Goal: Task Accomplishment & Management: Manage account settings

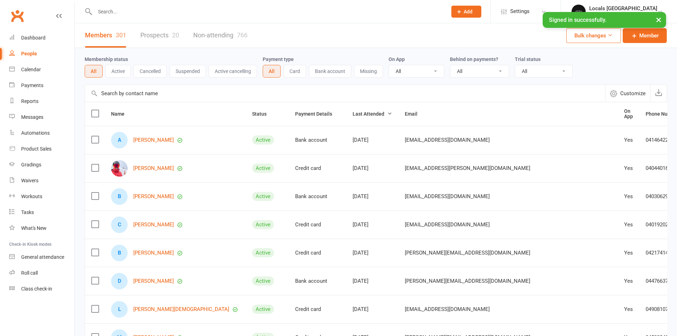
select select "100"
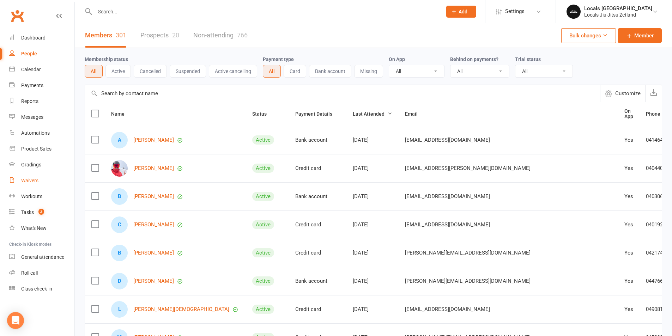
click at [27, 181] on div "Waivers" at bounding box center [29, 181] width 17 height 6
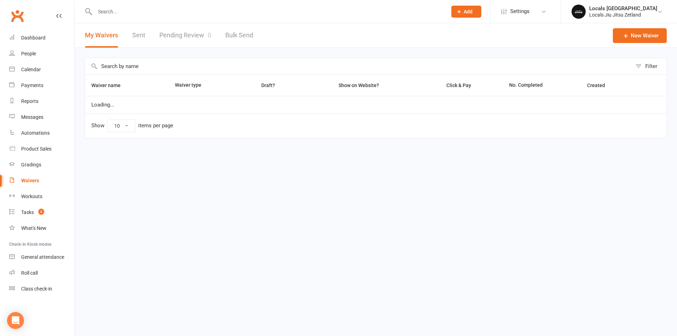
select select "100"
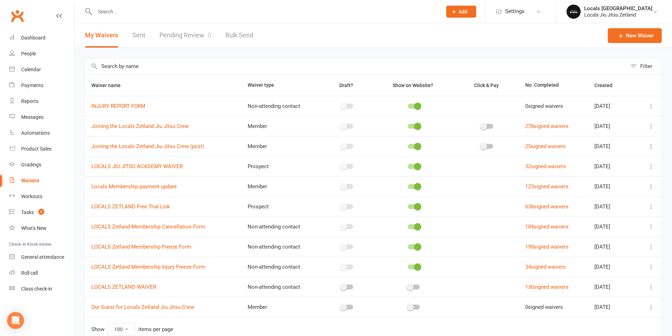
click at [652, 286] on icon at bounding box center [651, 287] width 7 height 7
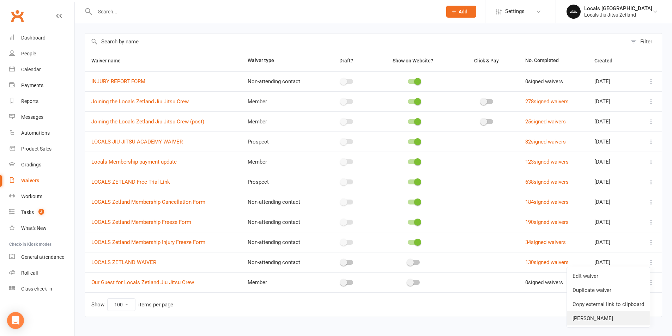
scroll to position [35, 0]
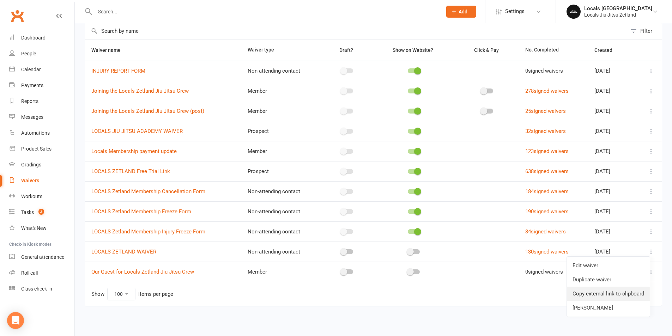
click at [609, 297] on link "Copy external link to clipboard" at bounding box center [608, 294] width 83 height 14
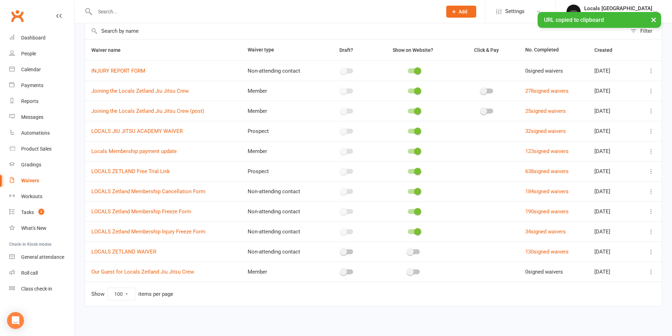
click at [651, 249] on icon at bounding box center [651, 251] width 7 height 7
click at [634, 268] on link "Edit waiver" at bounding box center [608, 266] width 83 height 14
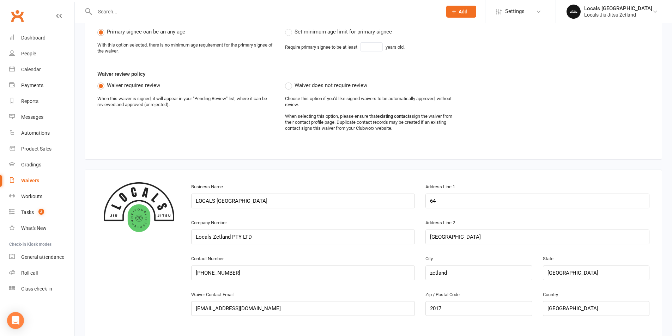
scroll to position [353, 0]
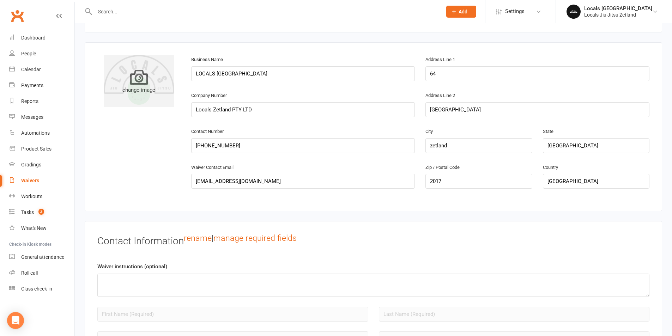
click at [133, 73] on icon at bounding box center [139, 77] width 18 height 18
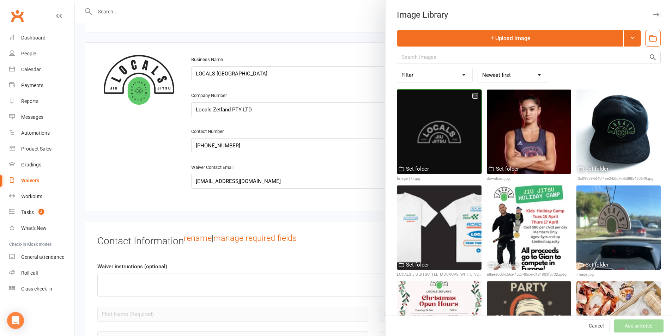
click at [435, 136] on div at bounding box center [439, 132] width 84 height 84
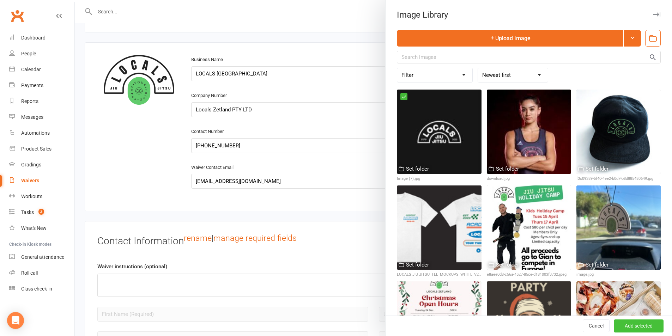
click at [643, 332] on button "Add selected" at bounding box center [639, 326] width 50 height 13
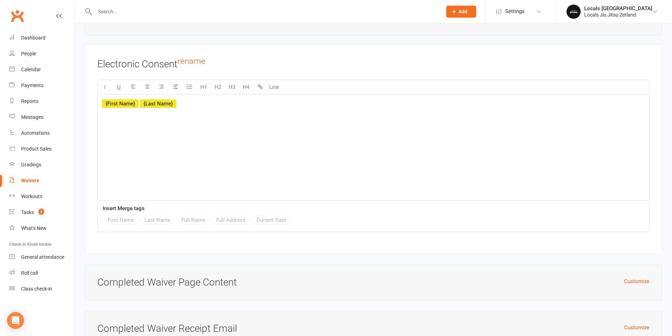
scroll to position [1636, 0]
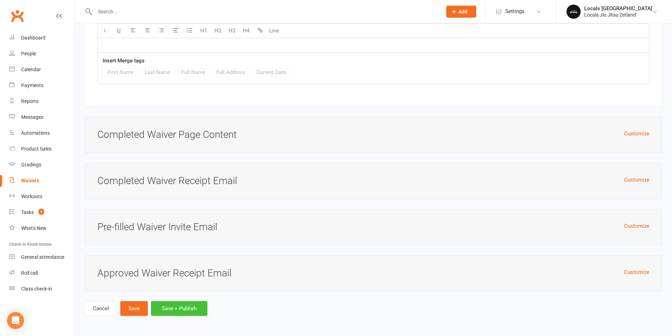
click at [176, 304] on button "Save + Publish" at bounding box center [179, 308] width 56 height 15
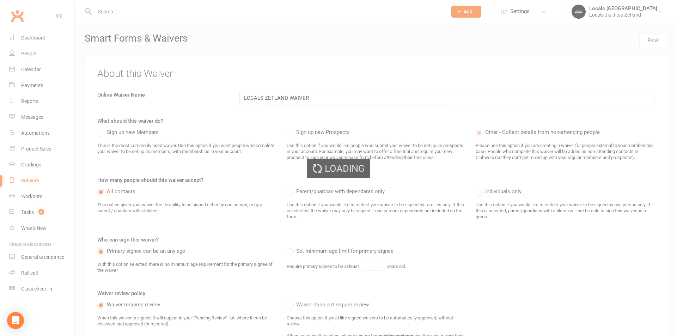
select select "100"
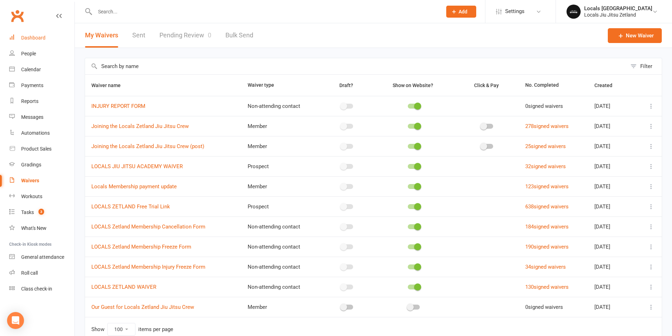
click at [28, 43] on link "Dashboard" at bounding box center [41, 38] width 65 height 16
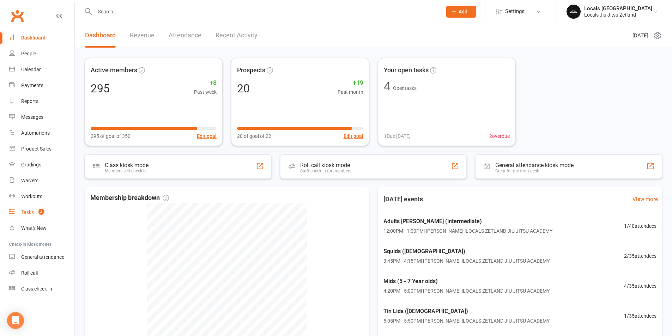
click at [35, 211] on count-badge "3" at bounding box center [39, 213] width 9 height 6
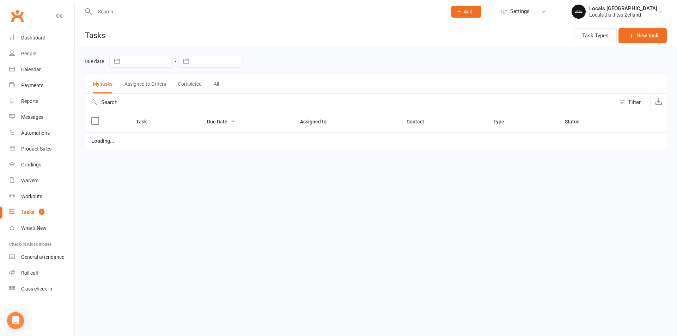
select select "waiting"
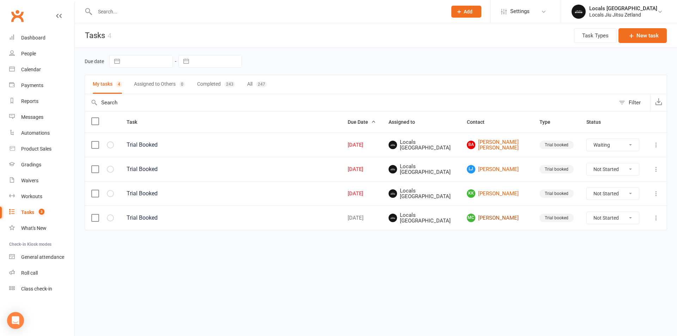
click at [483, 219] on link "MC [PERSON_NAME]" at bounding box center [497, 218] width 60 height 8
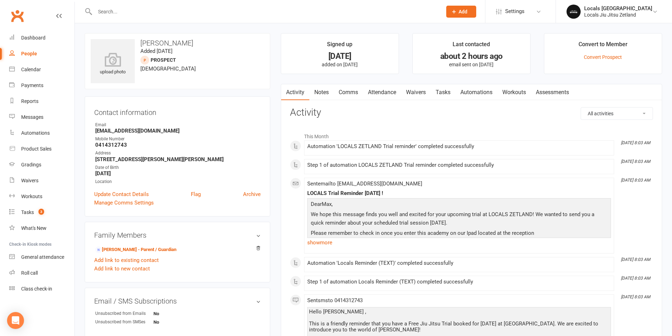
click at [388, 86] on link "Attendance" at bounding box center [382, 92] width 38 height 16
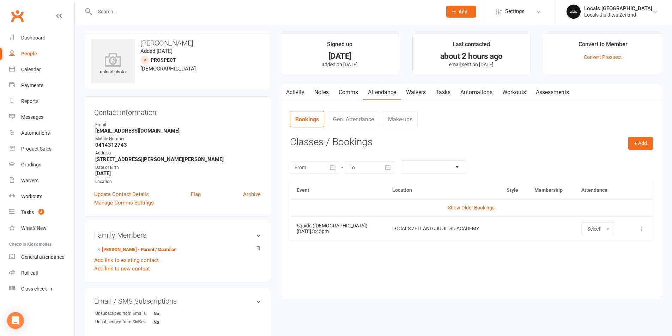
click at [640, 226] on icon at bounding box center [642, 228] width 7 height 7
click at [600, 268] on link "Remove booking" at bounding box center [611, 271] width 70 height 14
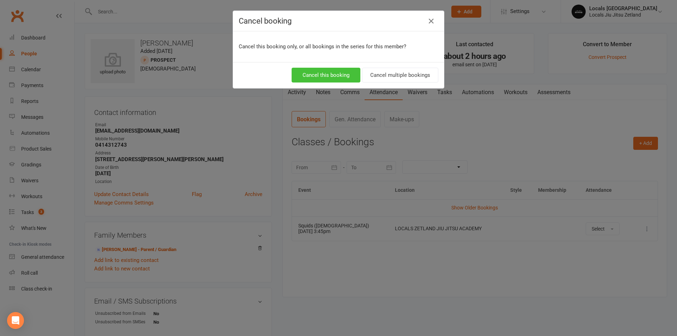
click at [311, 73] on button "Cancel this booking" at bounding box center [326, 75] width 69 height 15
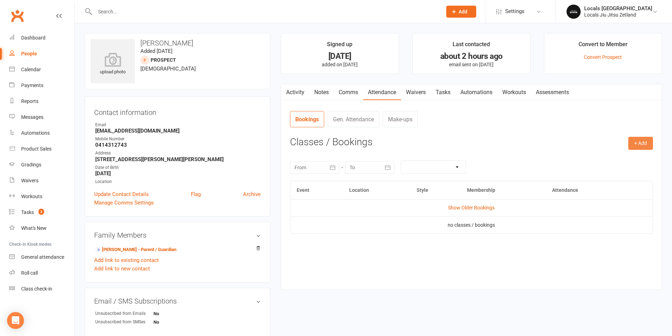
click at [640, 142] on button "+ Add" at bounding box center [640, 143] width 25 height 13
click at [621, 155] on link "Book Event" at bounding box center [618, 159] width 70 height 14
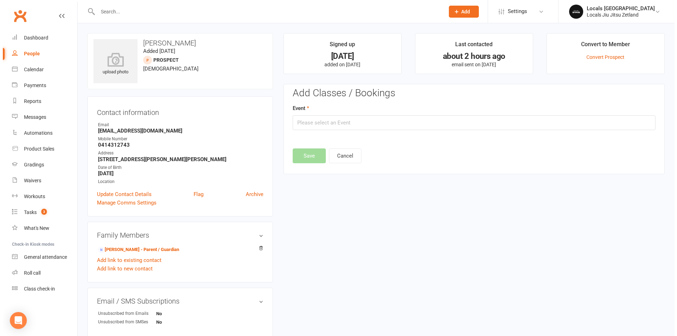
scroll to position [49, 0]
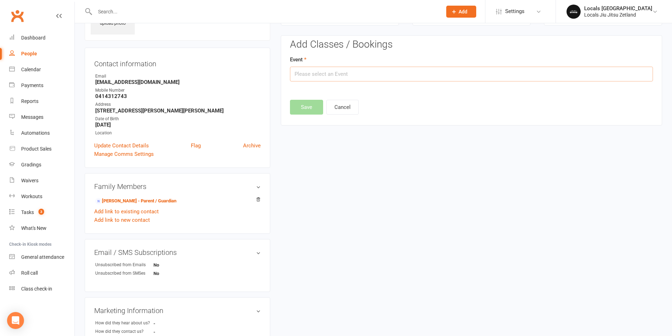
click at [326, 73] on input "text" at bounding box center [471, 74] width 363 height 15
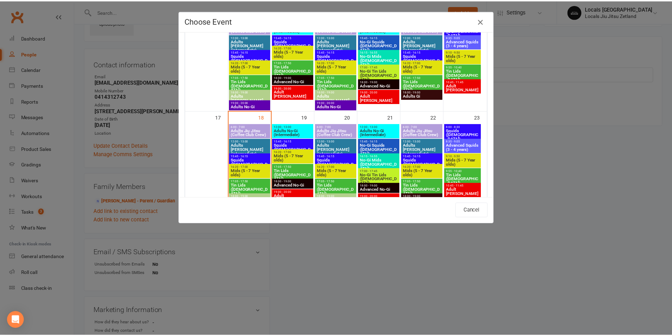
scroll to position [282, 0]
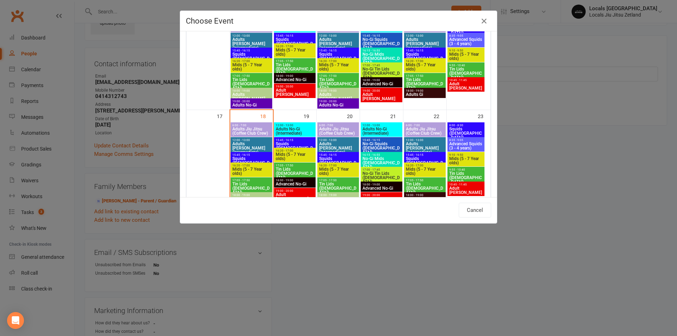
click at [283, 140] on span "15:45 - 16:15" at bounding box center [295, 140] width 39 height 3
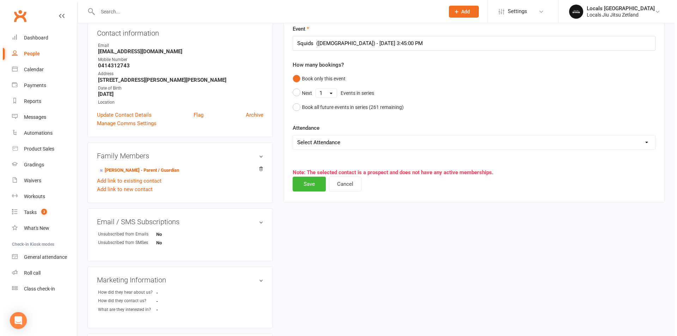
scroll to position [0, 0]
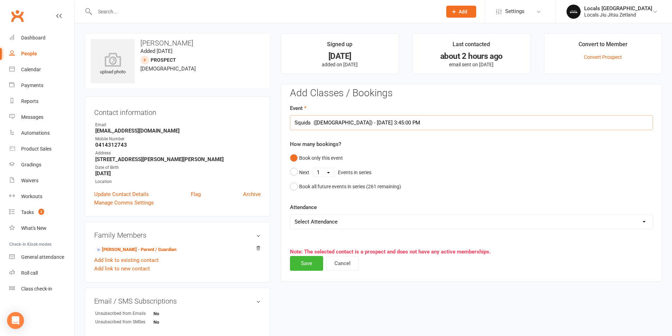
click at [522, 120] on input "Squids ([DEMOGRAPHIC_DATA]) - [DATE] 3:45:00 PM" at bounding box center [471, 122] width 363 height 15
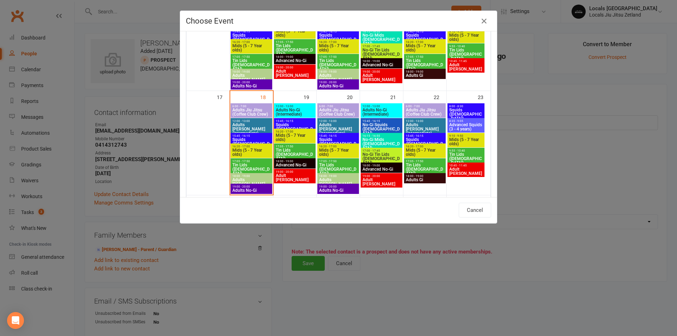
scroll to position [318, 0]
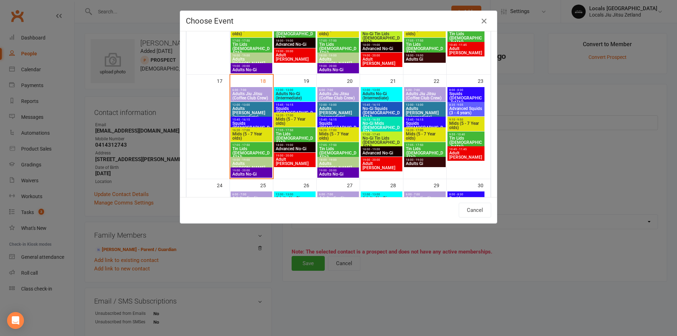
click at [332, 120] on span "15:45 - 16:15" at bounding box center [338, 119] width 39 height 3
type input "Squids ([DEMOGRAPHIC_DATA]) - [DATE] 3:45:00 PM"
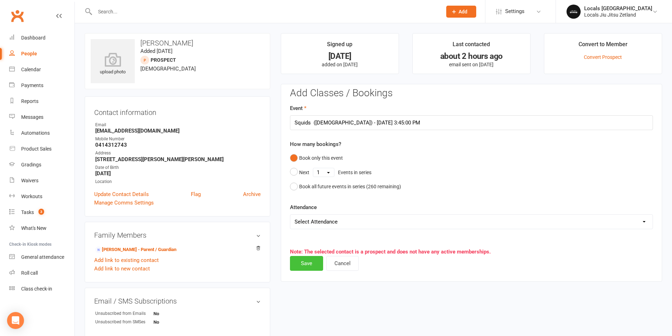
drag, startPoint x: 309, startPoint y: 262, endPoint x: 306, endPoint y: 265, distance: 4.2
click at [307, 263] on button "Save" at bounding box center [306, 263] width 33 height 15
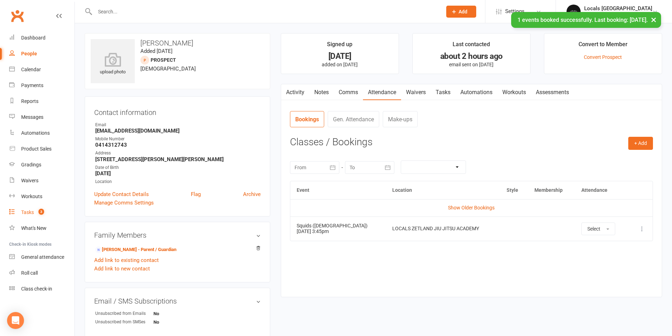
click at [40, 210] on span "3" at bounding box center [41, 212] width 6 height 6
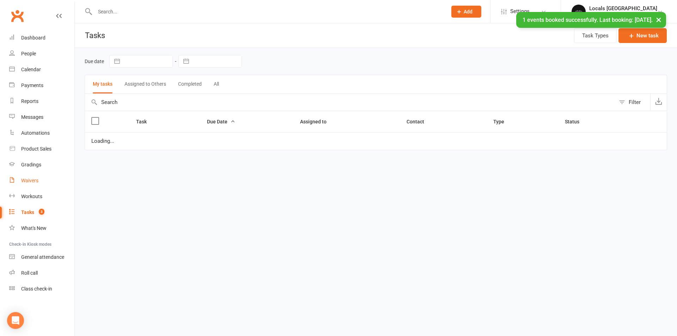
select select "waiting"
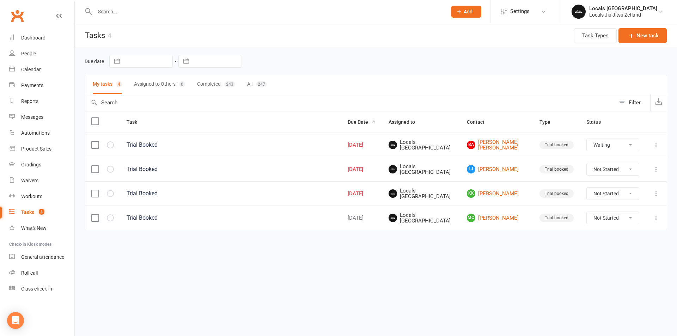
click at [653, 194] on icon at bounding box center [656, 193] width 7 height 7
click at [634, 220] on link "Edit" at bounding box center [626, 221] width 70 height 14
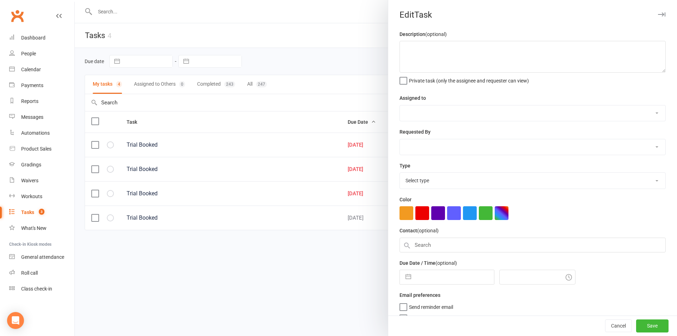
type textarea "Trial Booked"
select select "43051"
type input "[DATE]"
type input "12:15pm"
select select "29918"
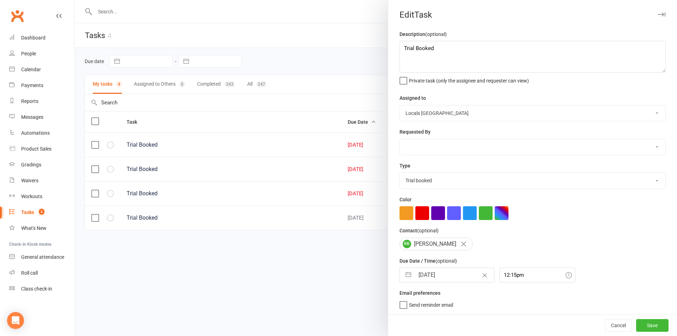
click at [415, 282] on input "[DATE]" at bounding box center [454, 275] width 79 height 14
select select "6"
select select "2025"
select select "7"
select select "2025"
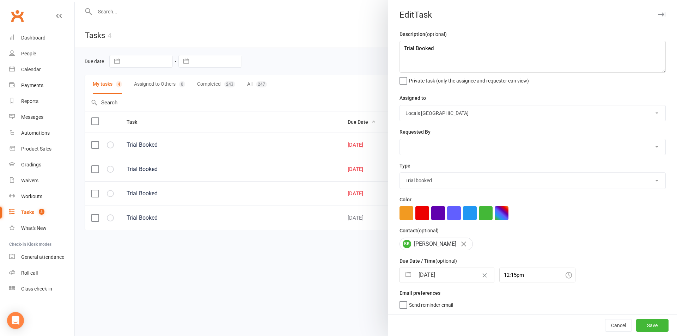
select select "8"
select select "2025"
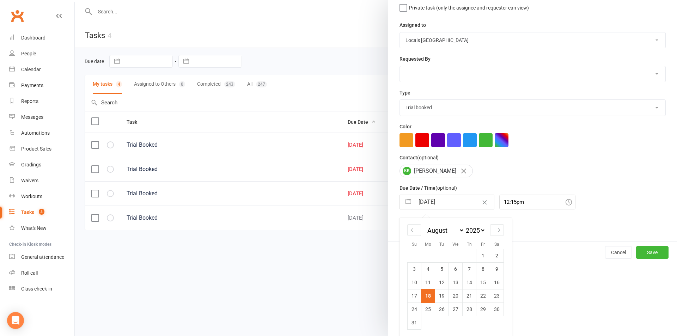
scroll to position [77, 0]
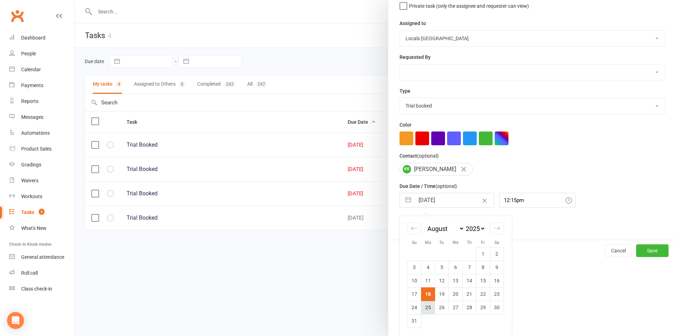
click at [422, 308] on td "25" at bounding box center [429, 307] width 14 height 13
type input "[DATE]"
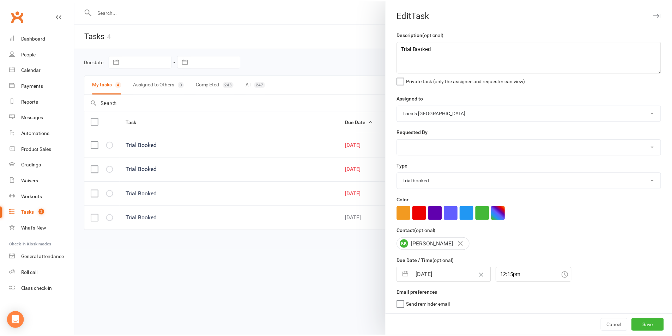
scroll to position [2, 0]
click at [636, 325] on button "Save" at bounding box center [652, 325] width 32 height 13
select select "waiting"
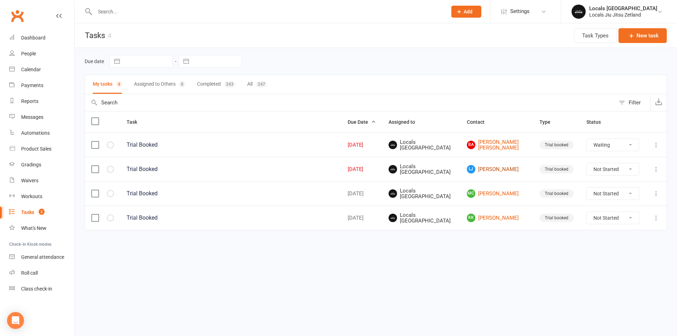
click at [477, 168] on link "[PERSON_NAME] [PERSON_NAME]" at bounding box center [497, 169] width 60 height 8
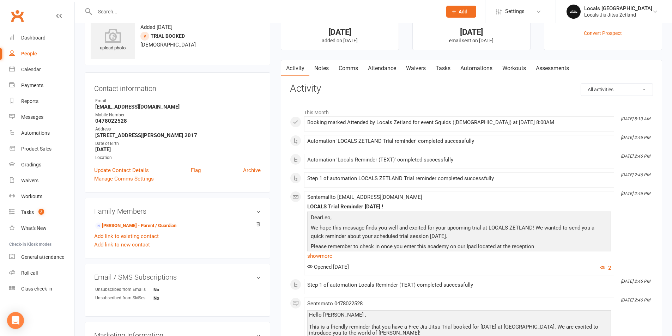
scroll to position [35, 0]
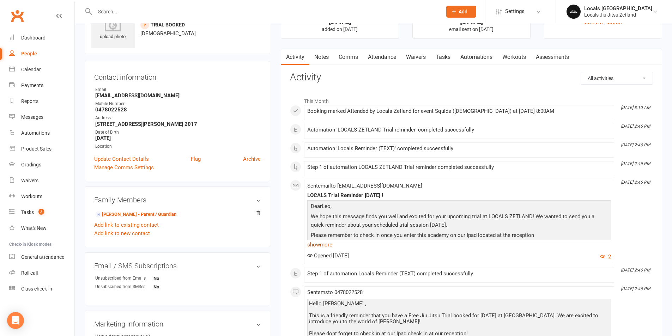
click at [319, 243] on link "show more" at bounding box center [459, 245] width 304 height 10
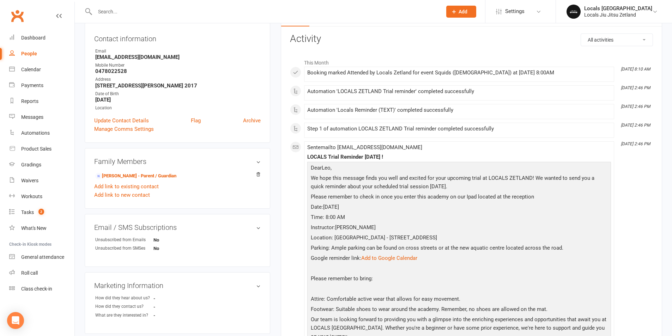
scroll to position [0, 0]
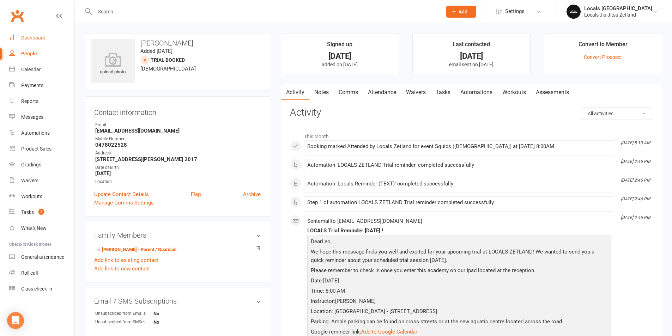
click at [40, 38] on div "Dashboard" at bounding box center [33, 38] width 24 height 6
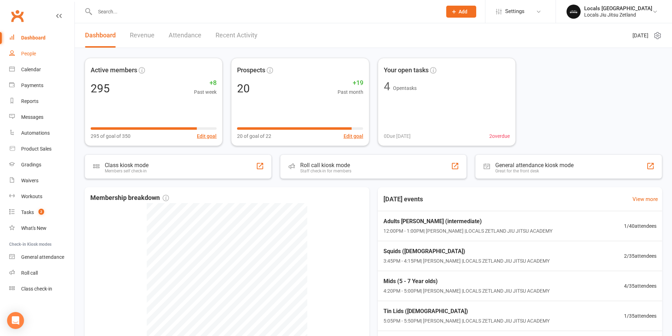
click at [30, 52] on div "People" at bounding box center [28, 54] width 15 height 6
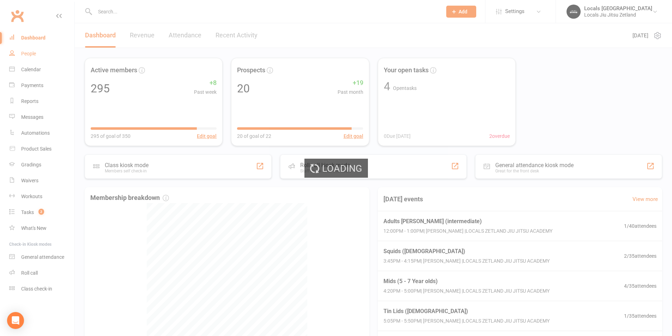
select select "100"
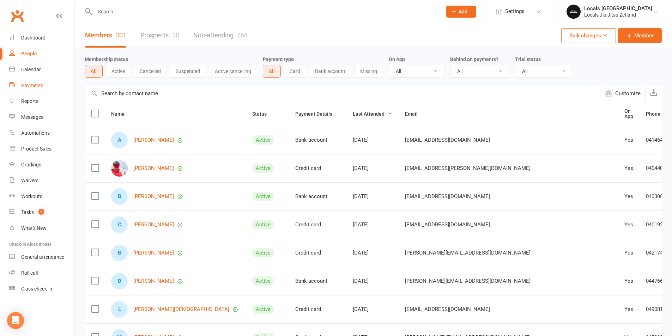
click at [26, 84] on div "Payments" at bounding box center [32, 86] width 22 height 6
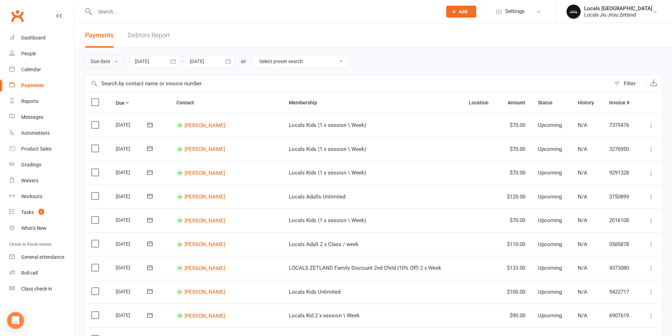
click at [104, 62] on button "Due date" at bounding box center [104, 61] width 39 height 13
click at [105, 107] on link "Date failed" at bounding box center [120, 105] width 70 height 14
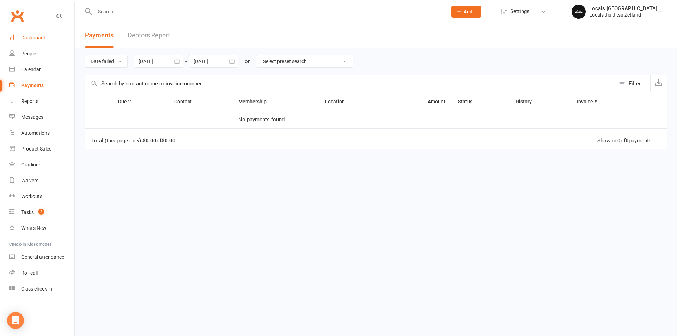
click at [38, 38] on div "Dashboard" at bounding box center [33, 38] width 24 height 6
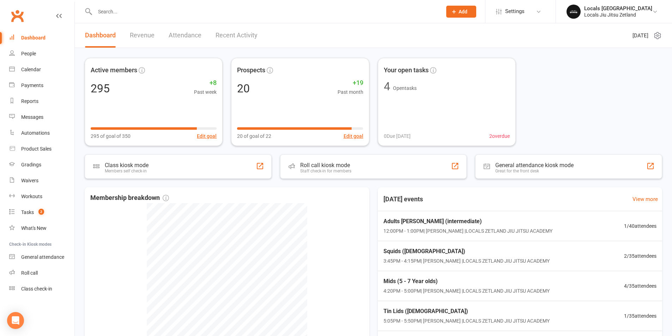
click at [146, 35] on link "Revenue" at bounding box center [142, 35] width 25 height 24
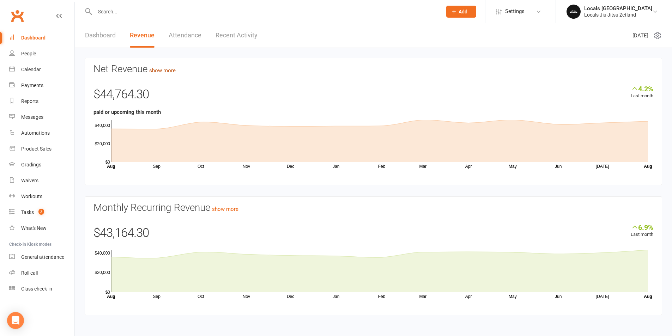
click at [161, 70] on link "show more" at bounding box center [162, 70] width 26 height 6
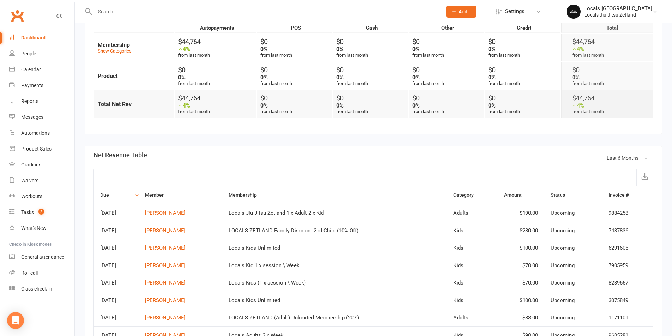
scroll to position [318, 0]
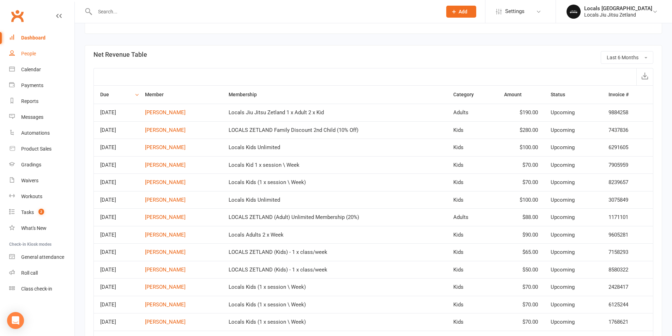
click at [34, 49] on link "People" at bounding box center [41, 54] width 65 height 16
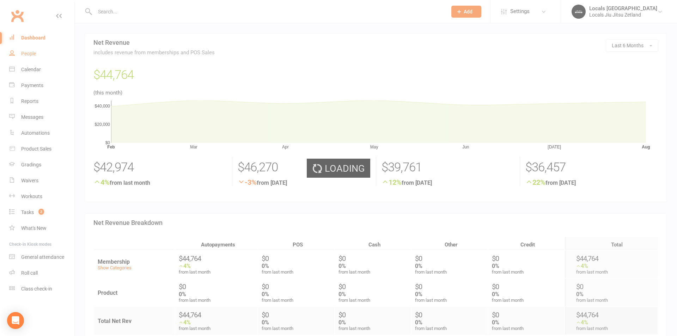
select select "100"
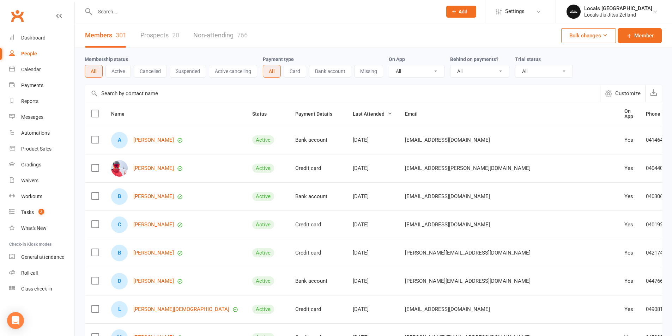
click at [157, 71] on button "Cancelled" at bounding box center [150, 71] width 33 height 13
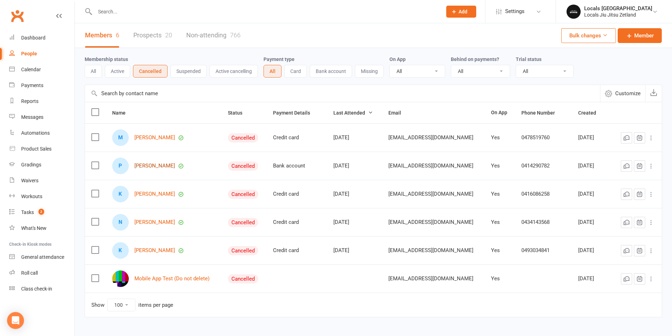
click at [143, 167] on link "[PERSON_NAME]" at bounding box center [154, 166] width 41 height 6
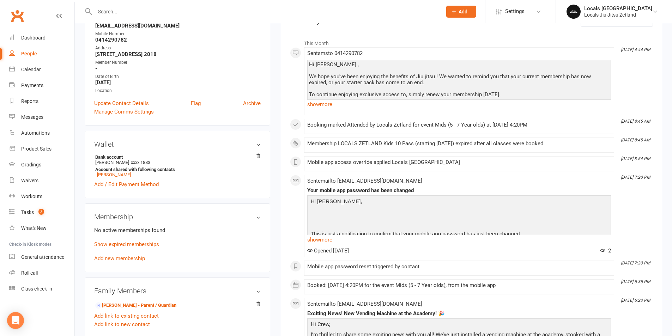
scroll to position [106, 0]
click at [326, 236] on link "show more" at bounding box center [459, 239] width 304 height 10
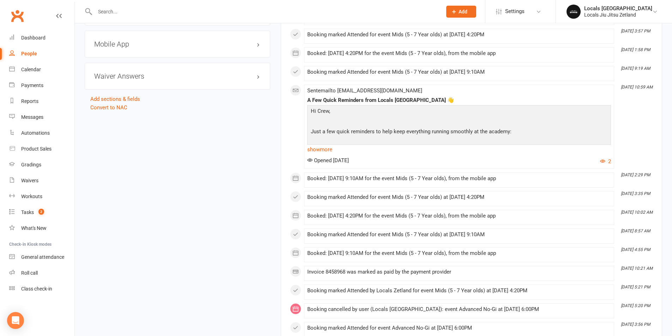
scroll to position [741, 0]
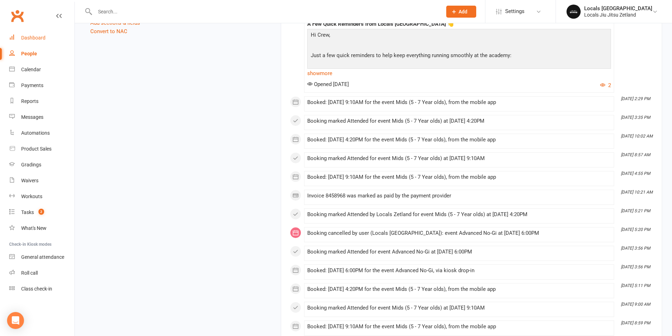
click at [28, 36] on div "Dashboard" at bounding box center [33, 38] width 24 height 6
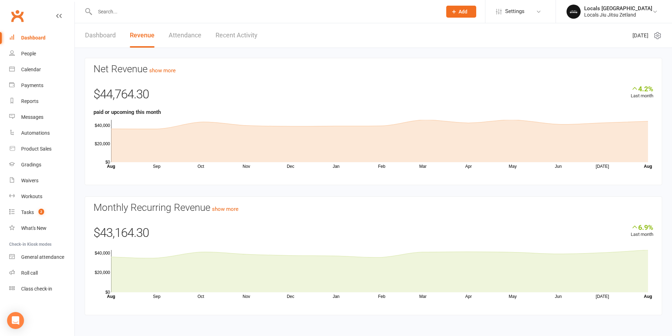
click at [88, 34] on link "Dashboard" at bounding box center [100, 35] width 31 height 24
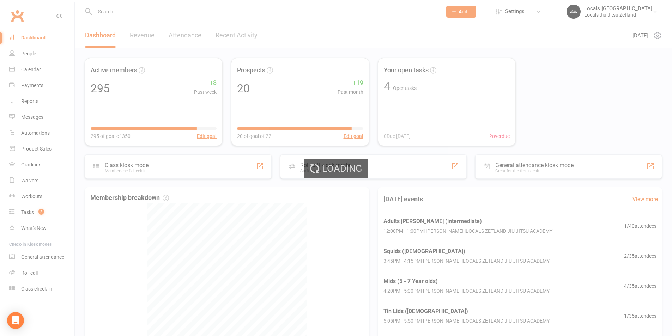
select select "active_trial"
select select "100"
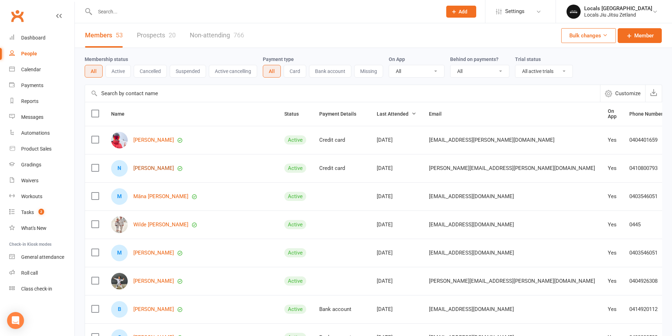
click at [157, 168] on link "[PERSON_NAME]" at bounding box center [153, 168] width 41 height 6
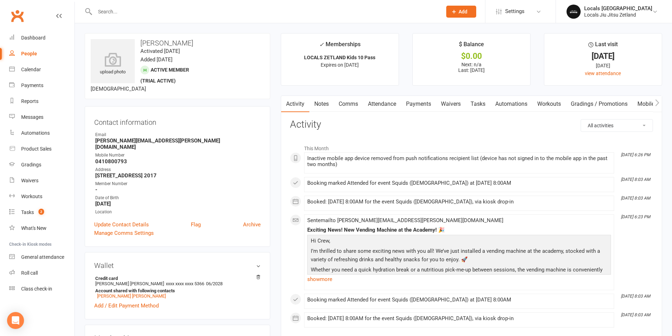
click at [388, 103] on link "Attendance" at bounding box center [382, 104] width 38 height 16
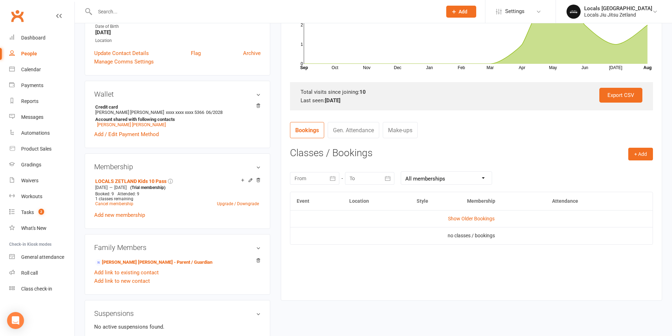
scroll to position [176, 0]
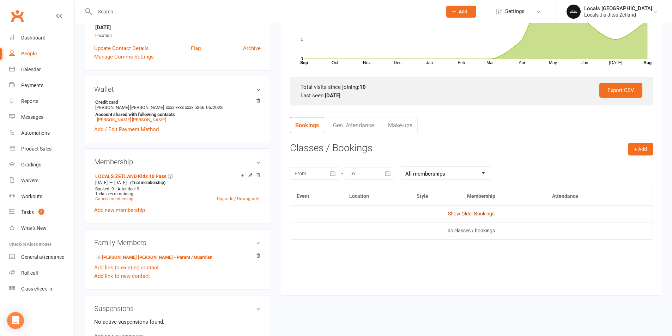
click at [475, 213] on link "Show Older Bookings" at bounding box center [471, 214] width 47 height 6
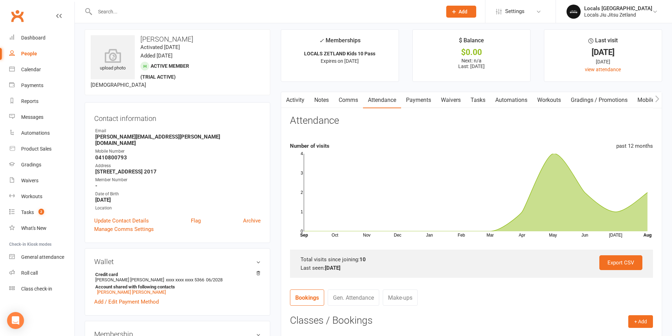
scroll to position [0, 0]
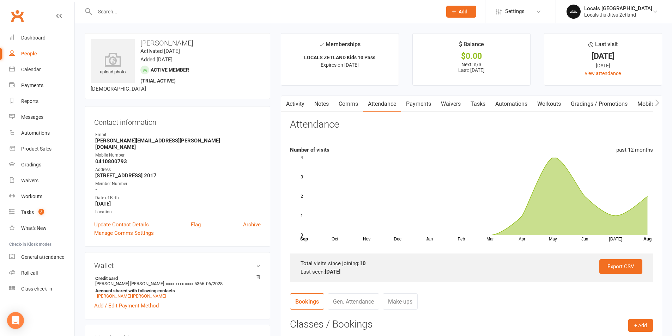
click at [388, 104] on link "Attendance" at bounding box center [382, 104] width 38 height 16
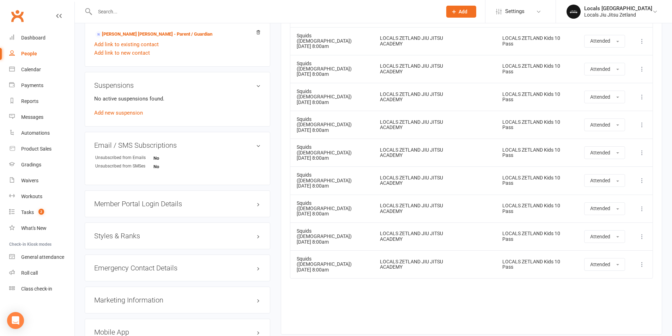
scroll to position [379, 0]
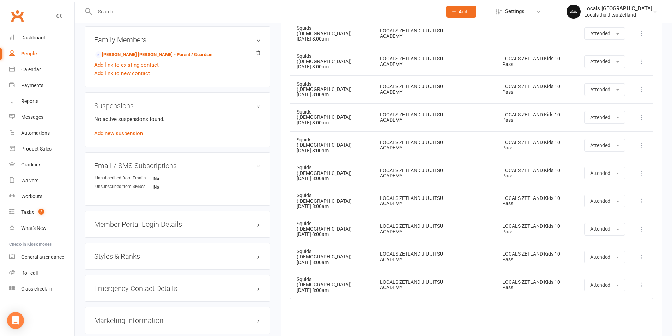
click at [315, 291] on div "Event Location Style Membership Attendance Hide Older Bookings Squids ([DEMOGRA…" at bounding box center [471, 164] width 363 height 361
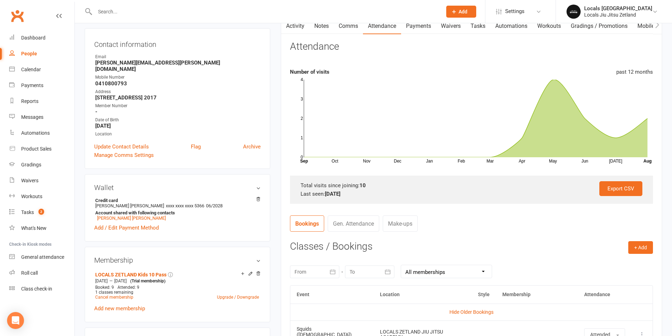
scroll to position [132, 0]
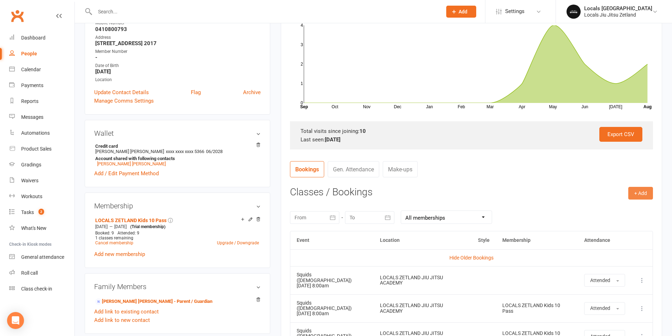
drag, startPoint x: 637, startPoint y: 187, endPoint x: 637, endPoint y: 191, distance: 3.9
click at [637, 191] on button "+ Add" at bounding box center [640, 193] width 25 height 13
click at [607, 206] on link "Book Event" at bounding box center [618, 209] width 70 height 14
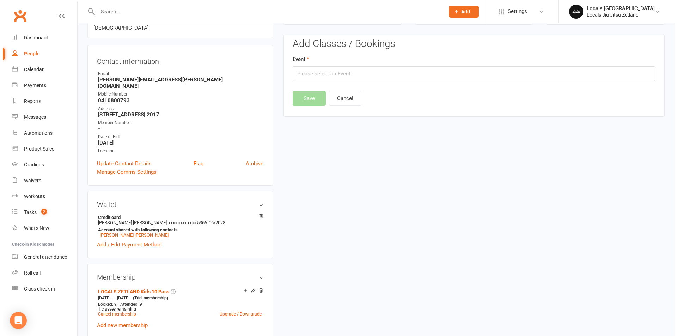
scroll to position [60, 0]
click at [325, 75] on input "text" at bounding box center [471, 74] width 363 height 15
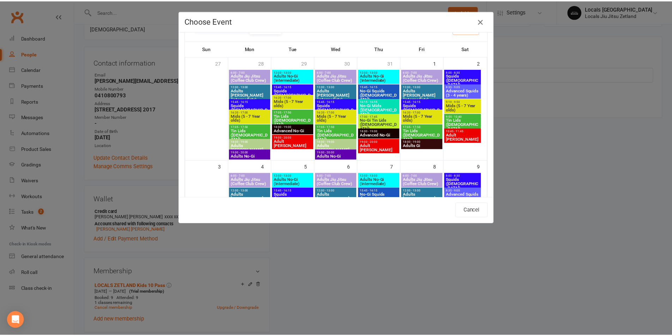
scroll to position [35, 0]
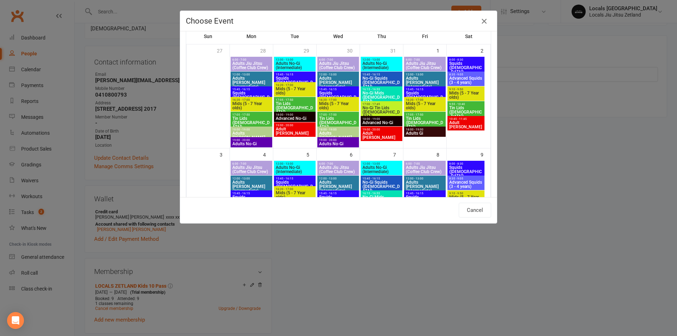
click at [480, 24] on icon "button" at bounding box center [484, 21] width 8 height 8
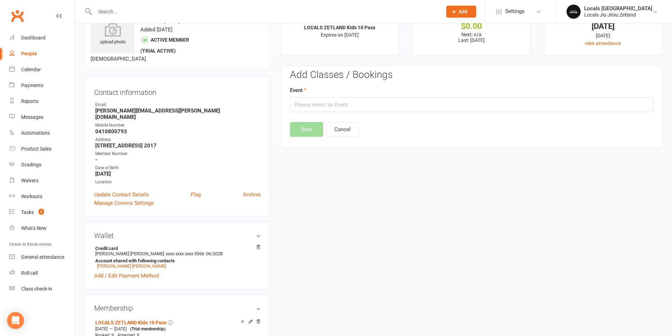
scroll to position [0, 0]
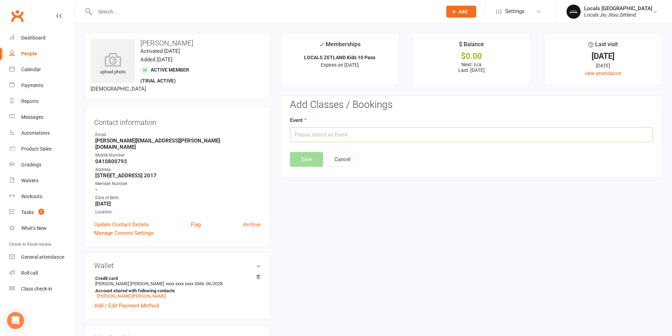
click at [429, 133] on input "text" at bounding box center [471, 134] width 363 height 15
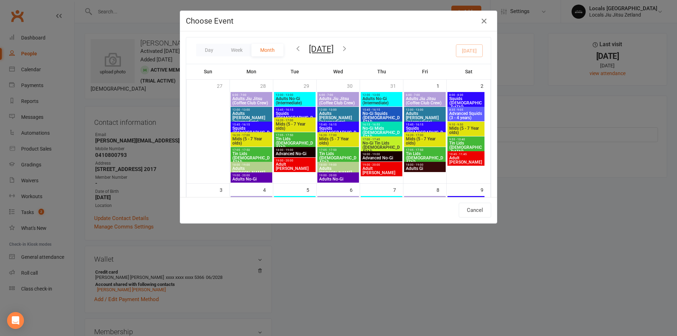
click at [464, 98] on span "Squids ([DEMOGRAPHIC_DATA])" at bounding box center [466, 103] width 34 height 13
type input "Squids ([DEMOGRAPHIC_DATA]) - [DATE] 8:00:00 AM"
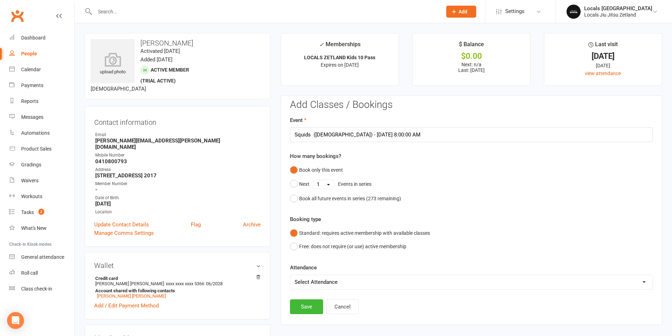
click at [323, 282] on select "Select Attendance Attended Absent" at bounding box center [471, 282] width 362 height 14
select select "0"
click at [290, 275] on select "Select Attendance Attended Absent" at bounding box center [471, 282] width 362 height 14
click at [306, 307] on button "Save" at bounding box center [306, 307] width 33 height 15
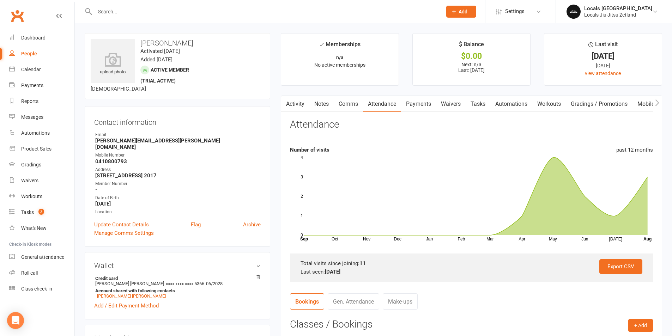
click at [298, 106] on link "Activity" at bounding box center [295, 104] width 28 height 16
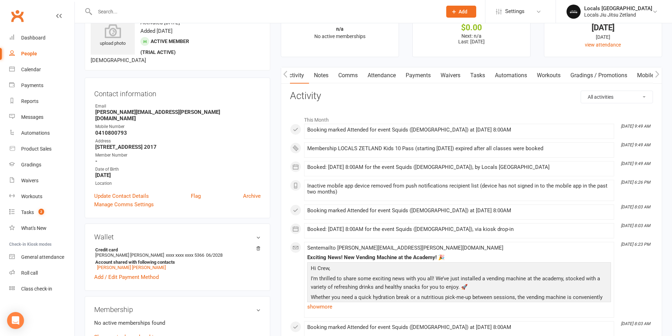
scroll to position [141, 0]
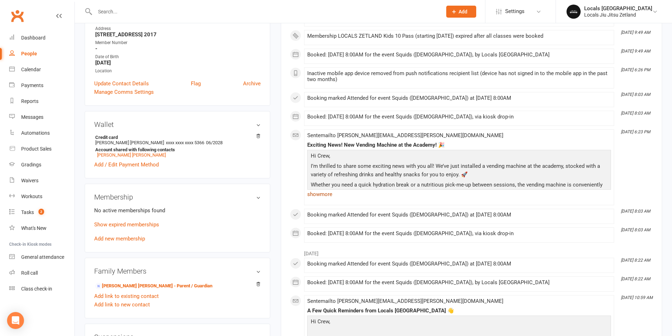
click at [323, 194] on link "show more" at bounding box center [459, 194] width 304 height 10
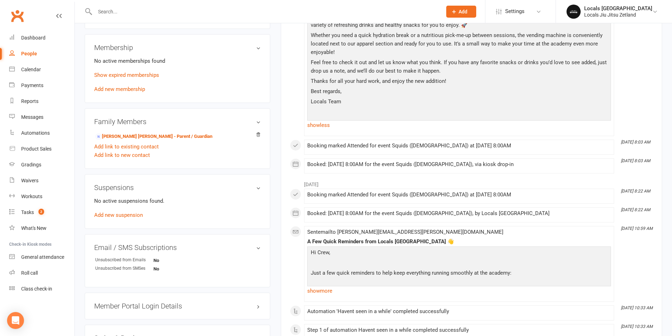
scroll to position [247, 0]
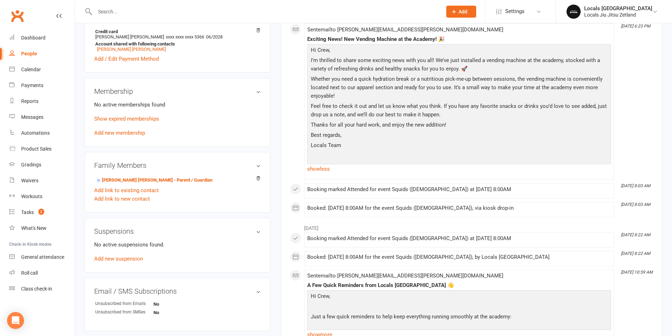
click at [29, 54] on div "People" at bounding box center [29, 54] width 16 height 6
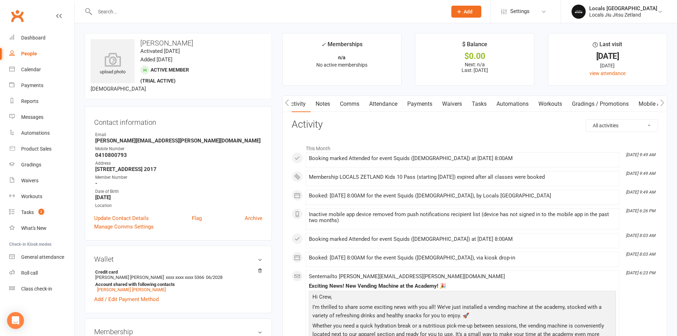
select select "active_trial"
select select "100"
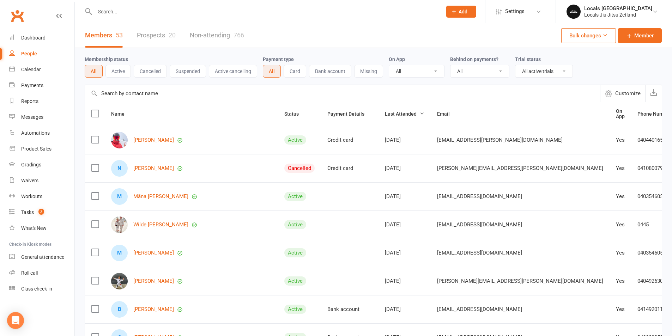
click at [150, 69] on button "Cancelled" at bounding box center [150, 71] width 33 height 13
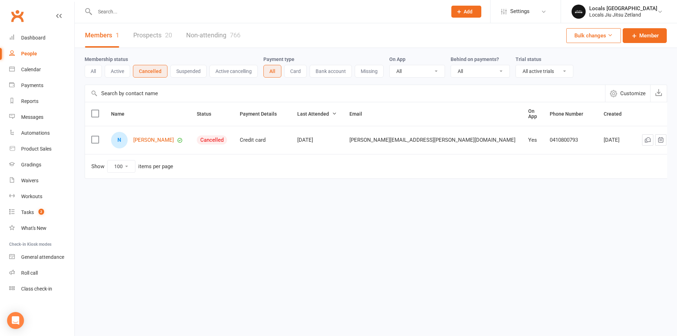
click at [155, 37] on link "Prospects 20" at bounding box center [152, 35] width 39 height 24
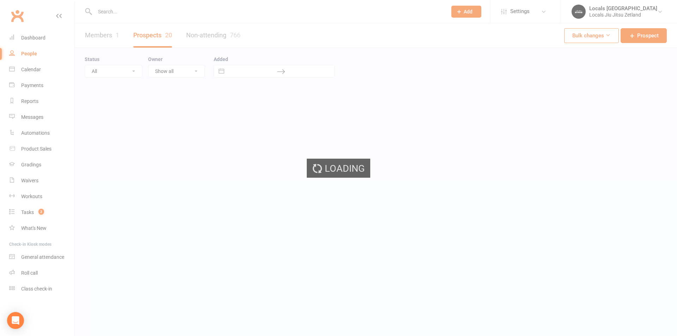
select select "100"
click at [108, 38] on ui-view "Prospect Member Non-attending contact Class / event Appointment Grading event T…" at bounding box center [338, 98] width 677 height 192
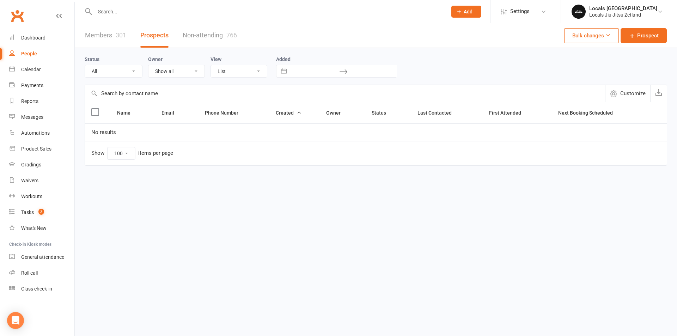
click at [96, 32] on link "Members 301" at bounding box center [105, 35] width 41 height 24
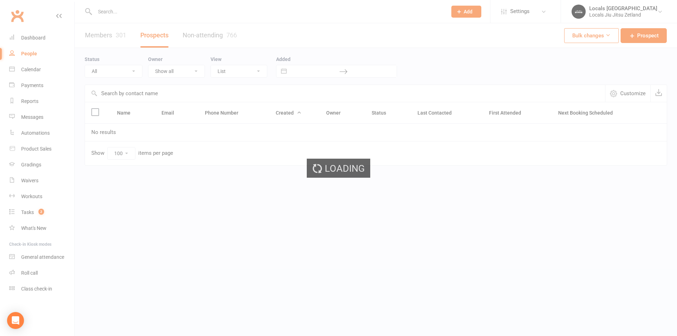
select select "active_trial"
select select "100"
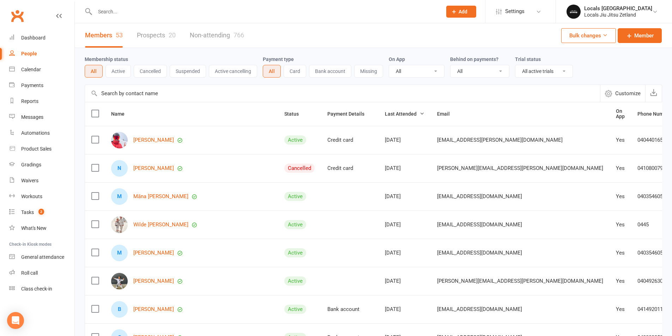
click at [153, 69] on button "Cancelled" at bounding box center [150, 71] width 33 height 13
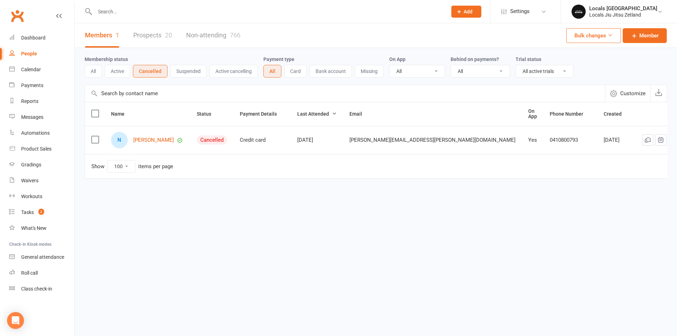
click at [97, 71] on button "All" at bounding box center [93, 71] width 17 height 13
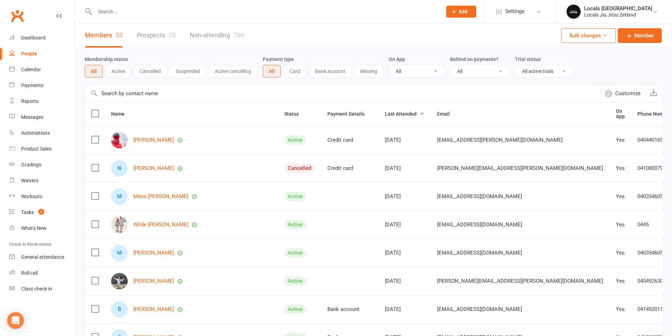
click at [105, 38] on link "Members 53" at bounding box center [104, 35] width 38 height 24
click at [116, 72] on button "Active" at bounding box center [117, 71] width 25 height 13
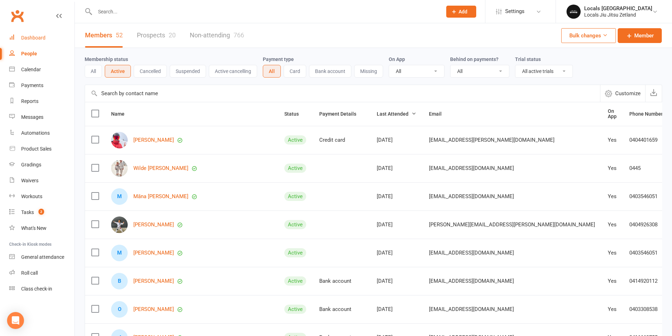
click at [43, 40] on div "Dashboard" at bounding box center [33, 38] width 24 height 6
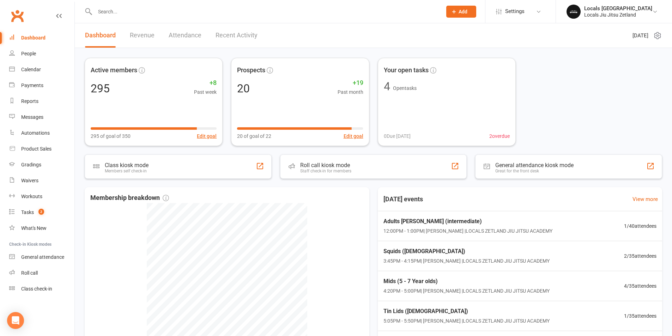
click at [133, 33] on link "Revenue" at bounding box center [142, 35] width 25 height 24
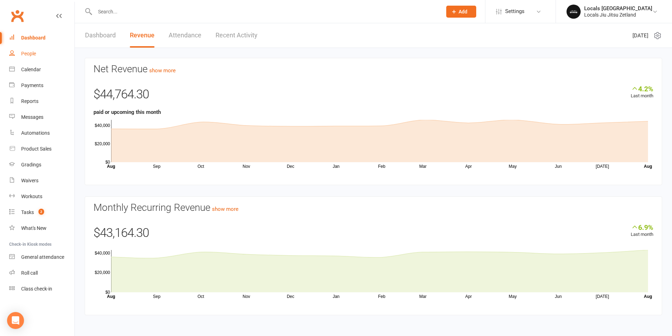
click at [23, 50] on link "People" at bounding box center [41, 54] width 65 height 16
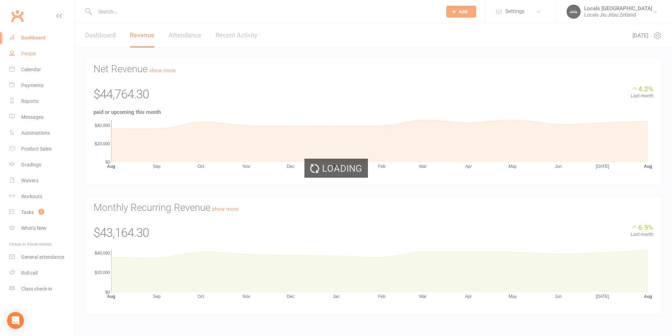
select select "100"
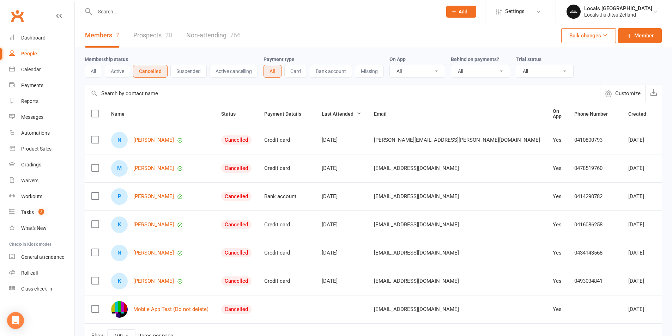
click at [90, 71] on button "All" at bounding box center [93, 71] width 17 height 13
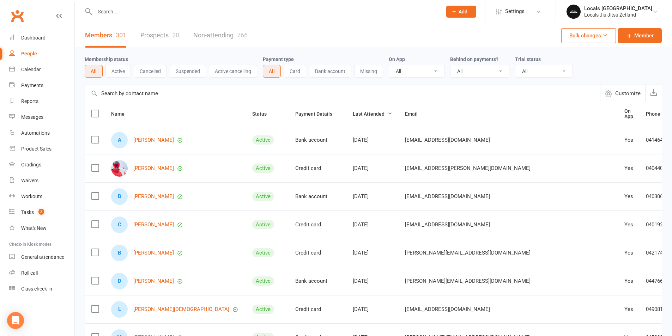
click at [153, 68] on button "Cancelled" at bounding box center [150, 71] width 33 height 13
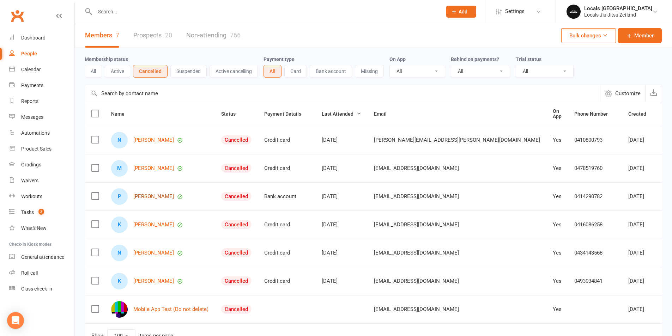
click at [144, 194] on link "[PERSON_NAME]" at bounding box center [153, 197] width 41 height 6
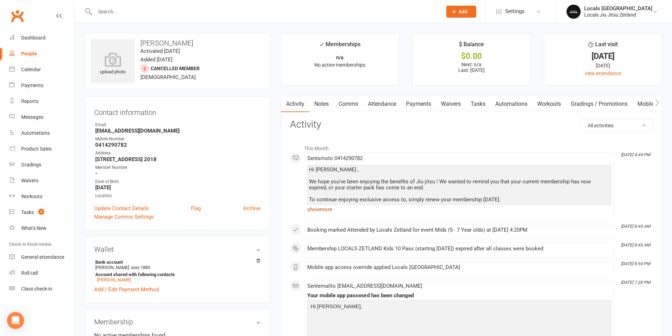
click at [318, 209] on link "show more" at bounding box center [459, 210] width 304 height 10
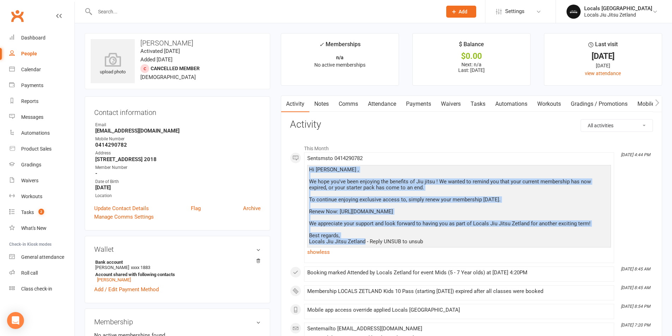
drag, startPoint x: 365, startPoint y: 240, endPoint x: 294, endPoint y: 169, distance: 100.0
copy div "Hi [PERSON_NAME] , We hope you've been enjoying the benefits of Jiu jitsu ! We …"
click at [26, 43] on link "Dashboard" at bounding box center [41, 38] width 65 height 16
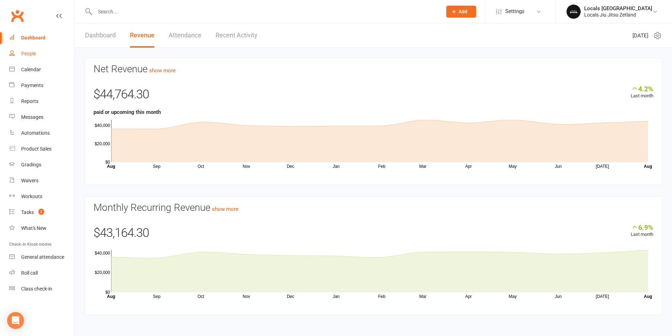
drag, startPoint x: 30, startPoint y: 54, endPoint x: 24, endPoint y: 55, distance: 5.7
click at [30, 54] on div "People" at bounding box center [28, 54] width 15 height 6
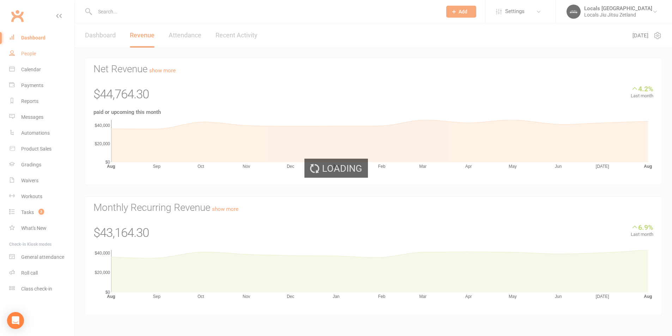
select select "100"
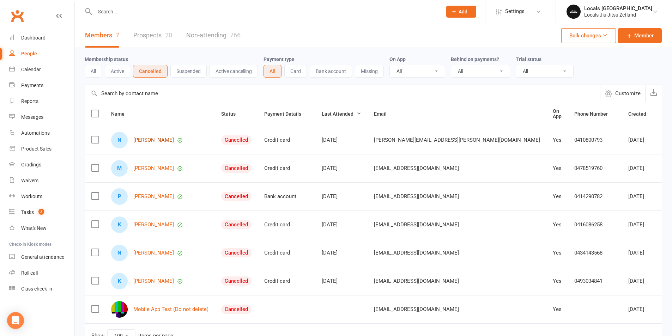
click at [158, 138] on link "[PERSON_NAME]" at bounding box center [153, 140] width 41 height 6
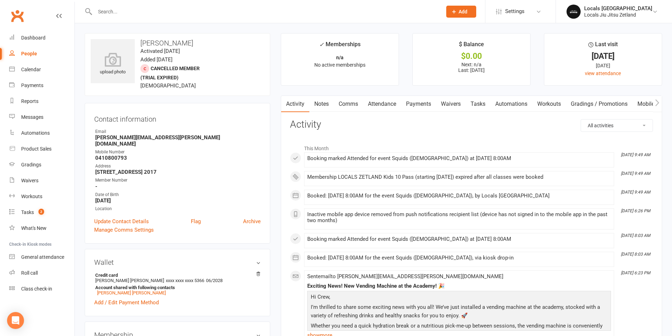
click at [353, 103] on link "Comms" at bounding box center [348, 104] width 29 height 16
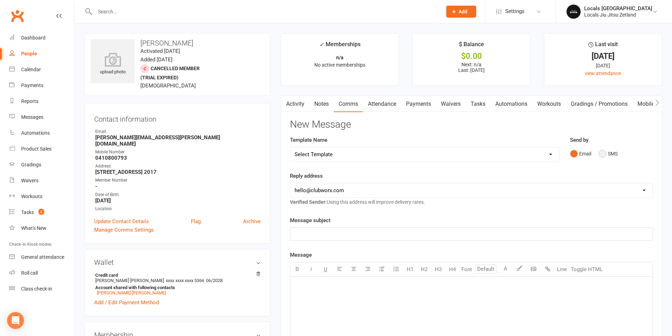
click at [605, 155] on button "SMS" at bounding box center [608, 153] width 19 height 13
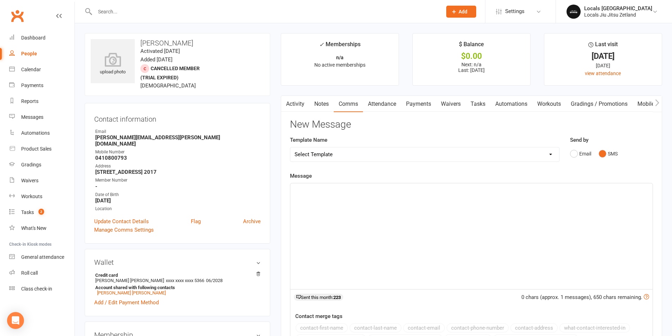
click at [292, 197] on div "﻿" at bounding box center [471, 236] width 362 height 106
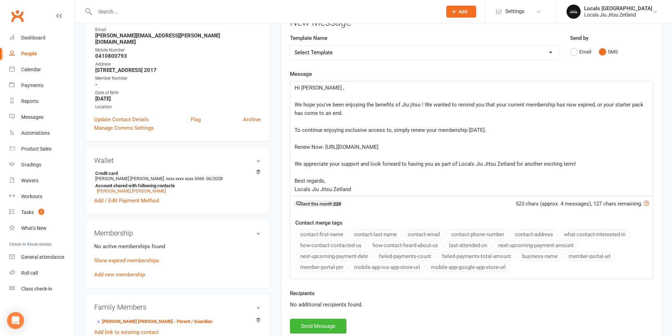
scroll to position [106, 0]
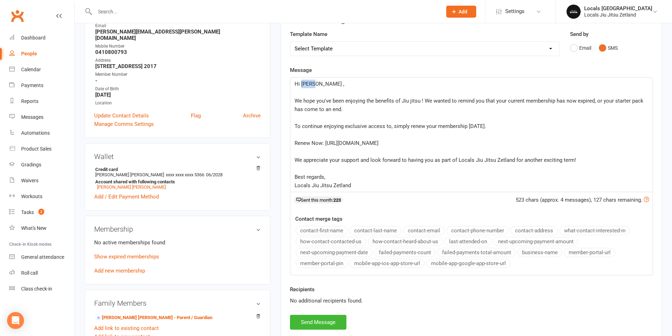
drag, startPoint x: 313, startPoint y: 83, endPoint x: 301, endPoint y: 84, distance: 12.1
click at [301, 84] on span "Hi [PERSON_NAME] ," at bounding box center [320, 84] width 50 height 6
click at [319, 229] on button "contact-first-name" at bounding box center [322, 230] width 52 height 9
drag, startPoint x: 416, startPoint y: 144, endPoint x: 325, endPoint y: 145, distance: 90.7
click at [325, 145] on p "Renew Now: [URL][DOMAIN_NAME]" at bounding box center [472, 143] width 354 height 8
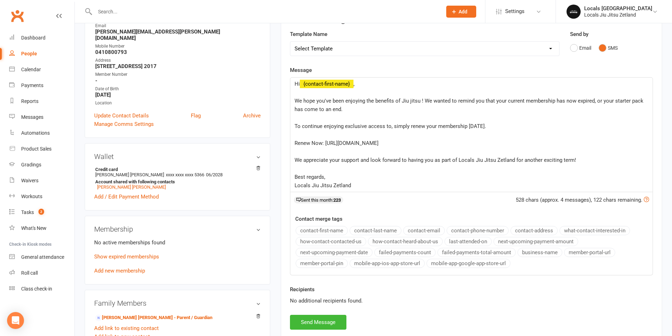
copy span "[URL][DOMAIN_NAME]"
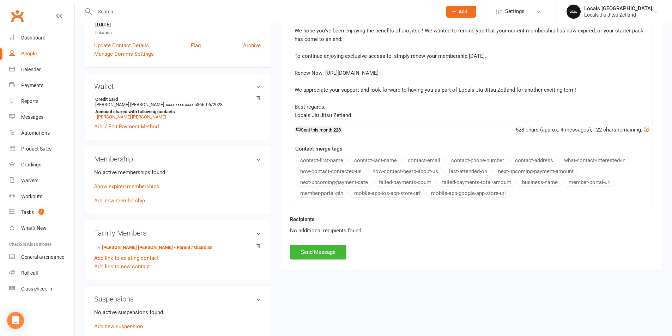
scroll to position [176, 0]
click at [327, 250] on button "Send Message" at bounding box center [318, 251] width 56 height 15
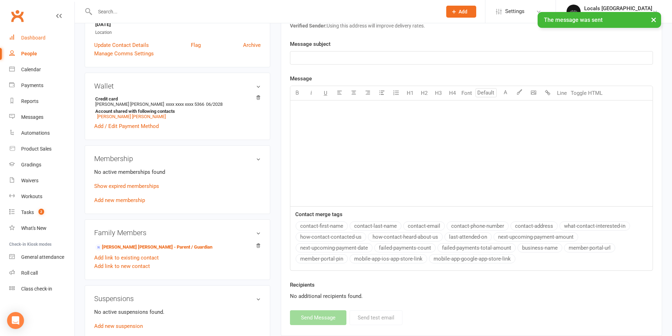
click at [31, 35] on div "Dashboard" at bounding box center [33, 38] width 24 height 6
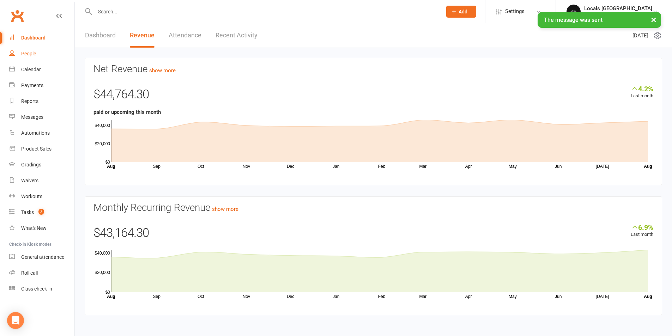
click at [34, 50] on link "People" at bounding box center [41, 54] width 65 height 16
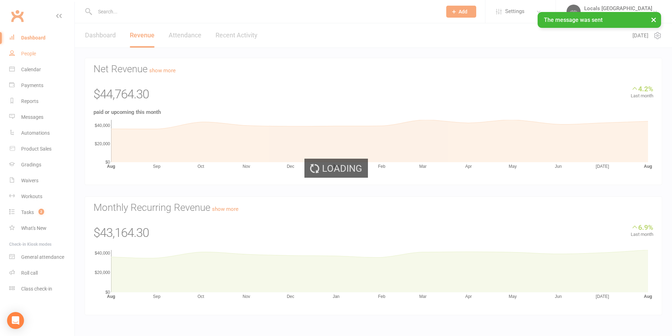
select select "100"
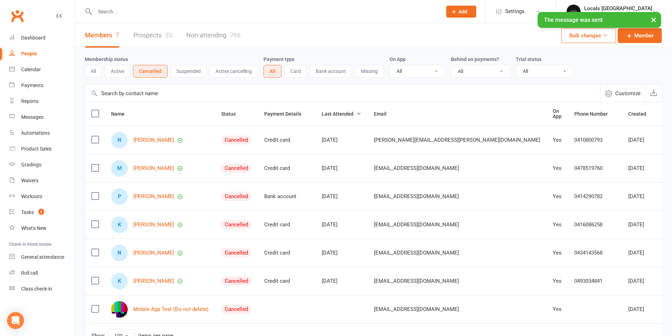
click at [97, 39] on link "Members 7" at bounding box center [102, 35] width 34 height 24
click at [151, 37] on link "Prospects 20" at bounding box center [152, 35] width 39 height 24
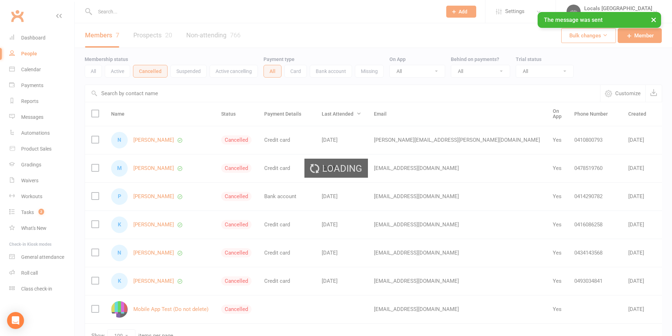
select select "100"
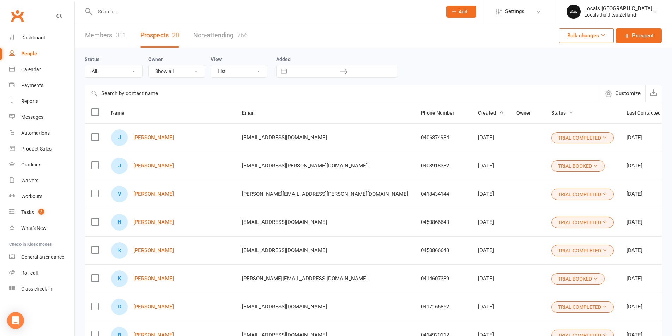
click at [551, 112] on span "Status" at bounding box center [562, 113] width 22 height 6
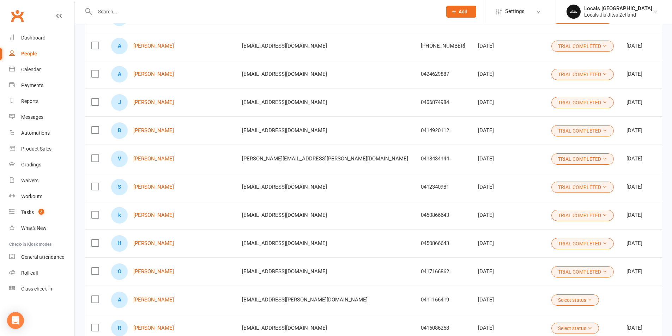
scroll to position [353, 0]
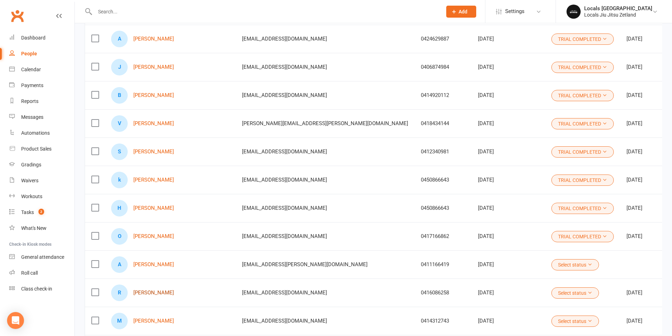
click at [149, 295] on link "[PERSON_NAME]" at bounding box center [153, 293] width 41 height 6
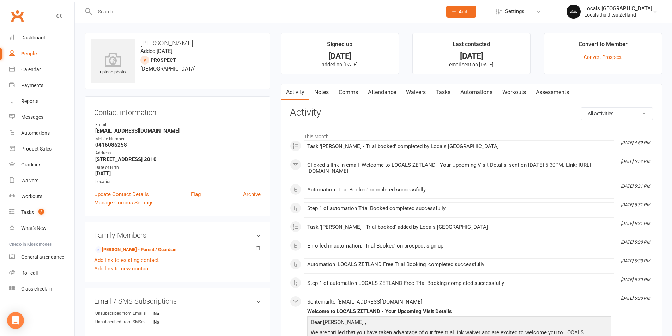
click at [383, 91] on link "Attendance" at bounding box center [382, 92] width 38 height 16
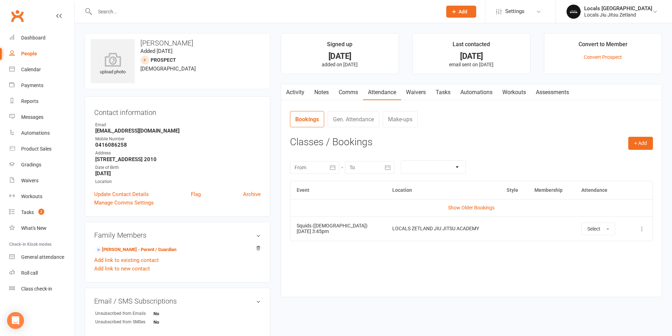
click at [441, 90] on link "Tasks" at bounding box center [443, 92] width 25 height 16
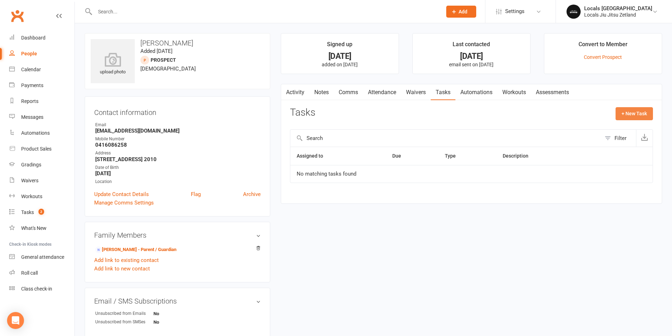
click at [630, 116] on button "+ New Task" at bounding box center [634, 113] width 37 height 13
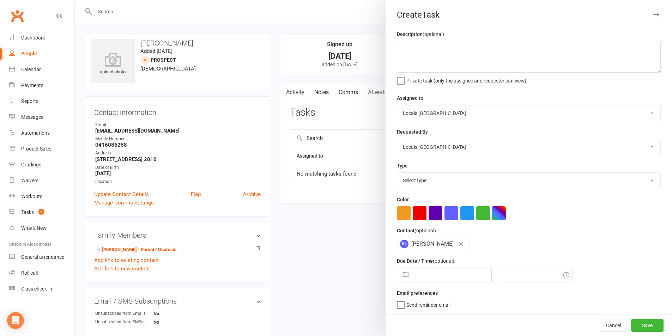
select select "6"
select select "2025"
select select "7"
select select "2025"
select select "8"
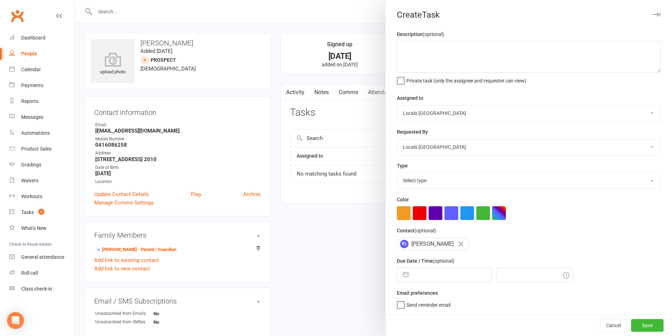
select select "2025"
click at [427, 279] on input "text" at bounding box center [451, 275] width 79 height 14
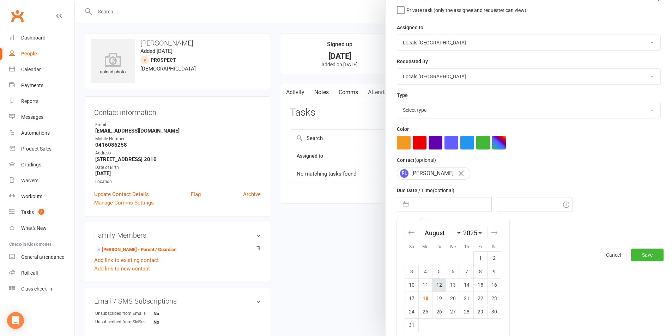
scroll to position [77, 0]
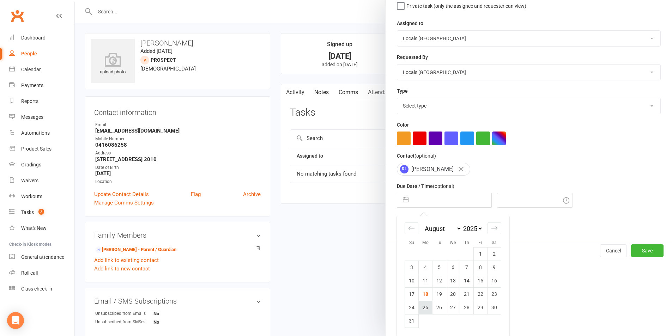
click at [419, 307] on td "25" at bounding box center [426, 307] width 14 height 13
type input "[DATE]"
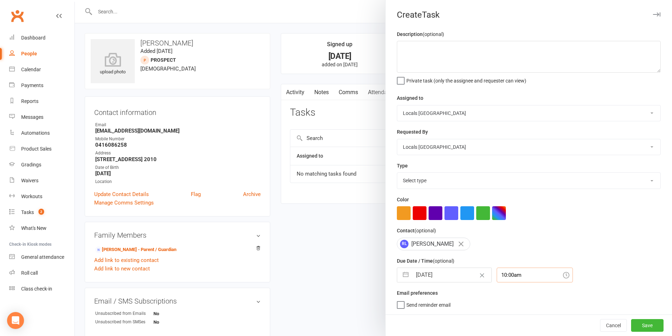
scroll to position [20, 0]
click at [499, 279] on div "10:00am" at bounding box center [535, 275] width 76 height 15
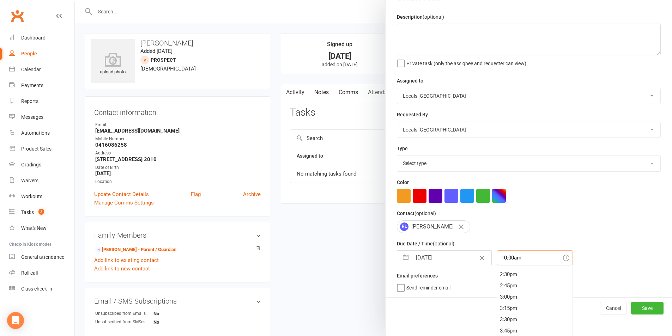
scroll to position [687, 0]
click at [498, 295] on div "3:45pm" at bounding box center [534, 295] width 75 height 11
type input "3:45pm"
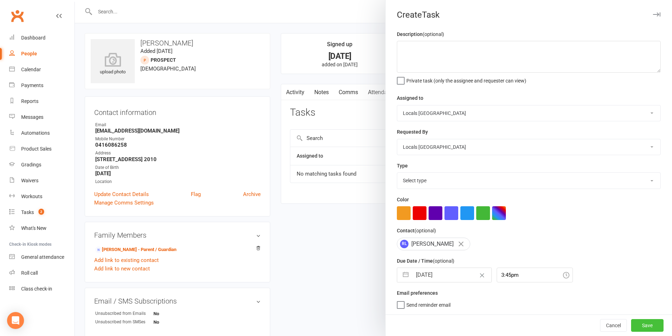
click at [631, 326] on button "Save" at bounding box center [647, 325] width 32 height 13
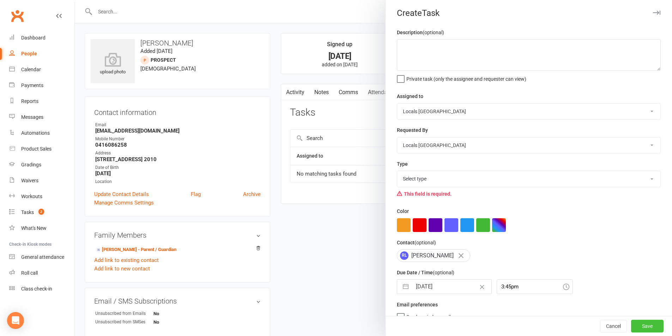
click at [643, 324] on button "Save" at bounding box center [647, 326] width 32 height 13
click at [566, 183] on select "Select type E-mail Meeting Phone call Private To do Trial booked Add new task t…" at bounding box center [528, 179] width 263 height 16
select select "29918"
click at [397, 173] on select "Select type E-mail Meeting Phone call Private To do Trial booked Add new task t…" at bounding box center [528, 179] width 263 height 16
drag, startPoint x: 421, startPoint y: 52, endPoint x: 427, endPoint y: 39, distance: 14.7
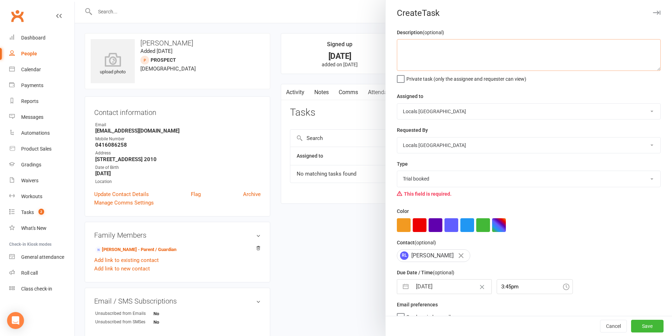
click at [426, 47] on textarea at bounding box center [529, 55] width 264 height 32
type textarea "Trial Booked"
click at [640, 326] on button "Save" at bounding box center [647, 326] width 32 height 13
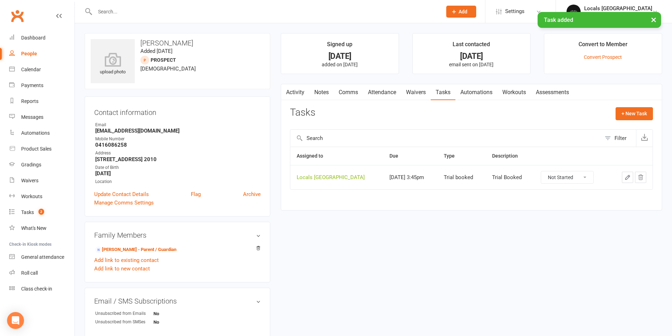
click at [29, 56] on div "People" at bounding box center [29, 54] width 16 height 6
select select "100"
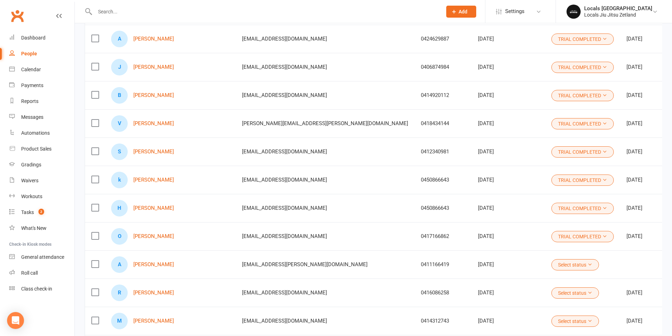
scroll to position [388, 0]
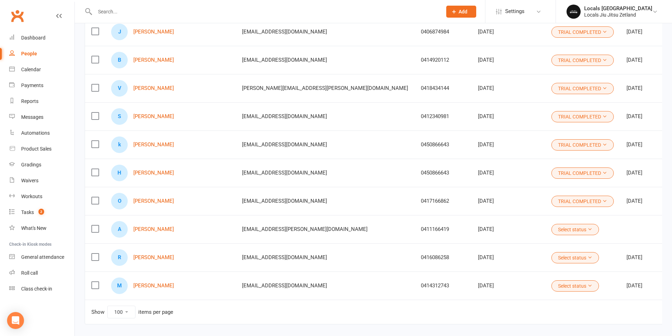
click at [551, 259] on button "Select status" at bounding box center [575, 257] width 48 height 11
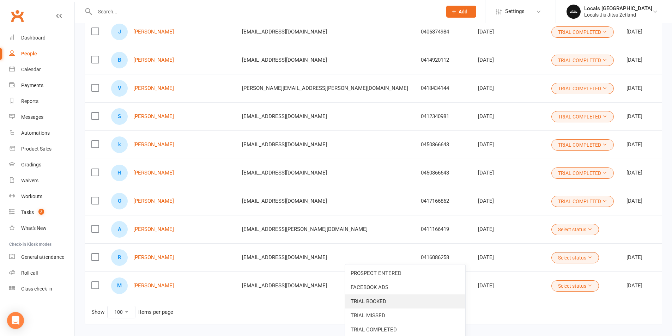
click at [386, 303] on link "TRIAL BOOKED" at bounding box center [405, 302] width 120 height 14
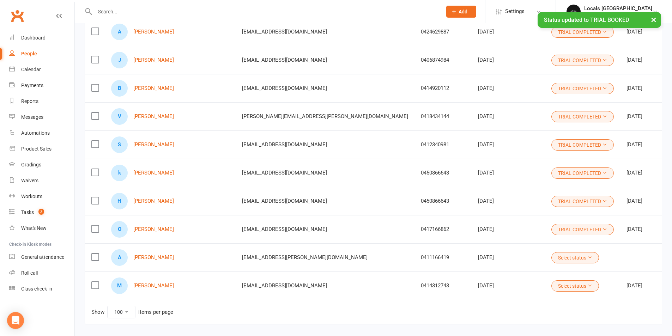
click at [551, 286] on button "Select status" at bounding box center [575, 285] width 48 height 11
click at [382, 327] on link "TRIAL BOOKED" at bounding box center [405, 330] width 120 height 14
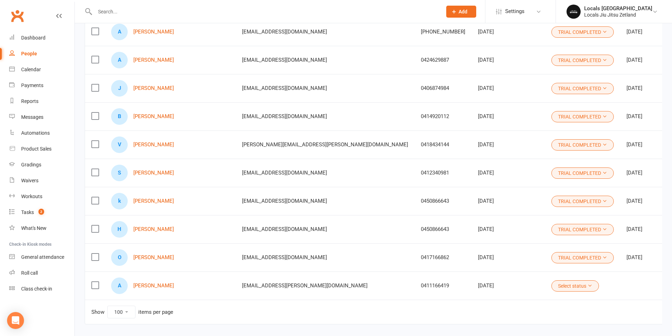
click at [93, 142] on label at bounding box center [94, 144] width 7 height 7
click at [93, 141] on input "checkbox" at bounding box center [94, 141] width 7 height 0
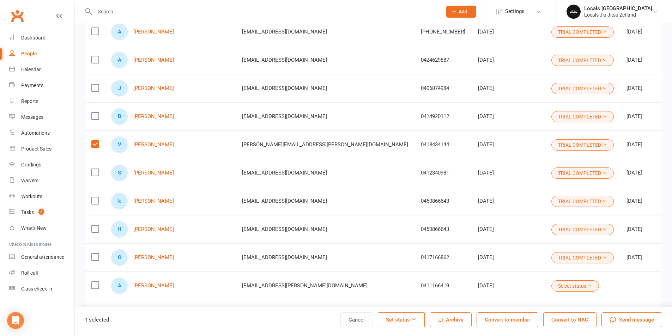
click at [95, 146] on label at bounding box center [94, 144] width 7 height 7
click at [95, 141] on input "checkbox" at bounding box center [94, 141] width 7 height 0
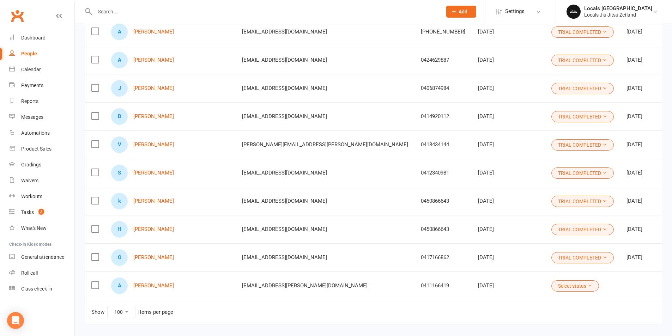
click at [551, 140] on button "TRIAL COMPLETED" at bounding box center [582, 144] width 62 height 11
click at [101, 153] on td at bounding box center [95, 145] width 20 height 28
click at [96, 144] on label at bounding box center [94, 144] width 7 height 7
click at [96, 141] on input "checkbox" at bounding box center [94, 141] width 7 height 0
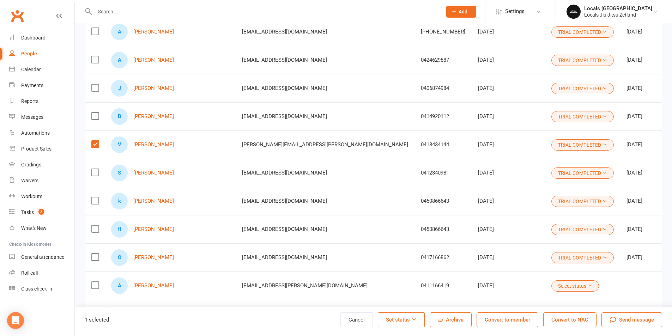
click at [559, 325] on button "Convert to NAC" at bounding box center [569, 320] width 53 height 15
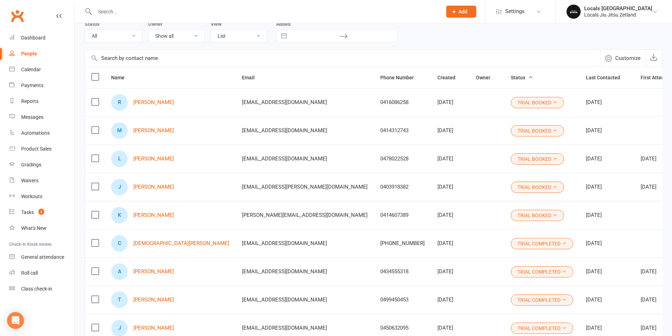
scroll to position [71, 0]
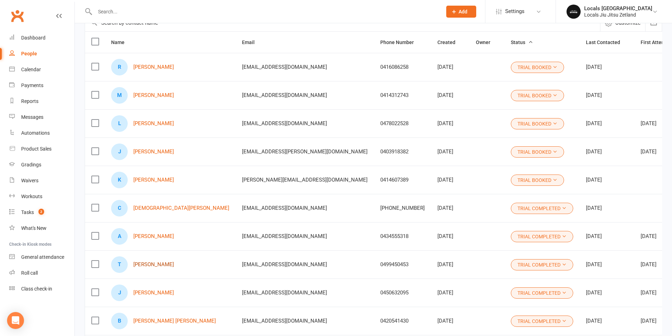
click at [158, 264] on link "[PERSON_NAME]" at bounding box center [153, 265] width 41 height 6
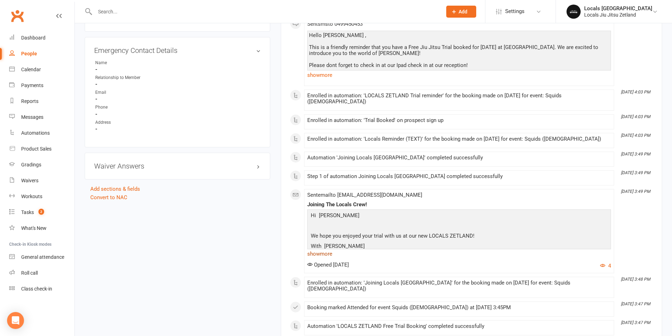
scroll to position [388, 0]
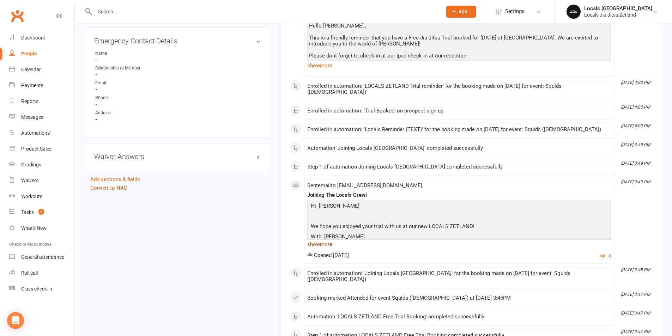
click at [316, 240] on link "show more" at bounding box center [459, 245] width 304 height 10
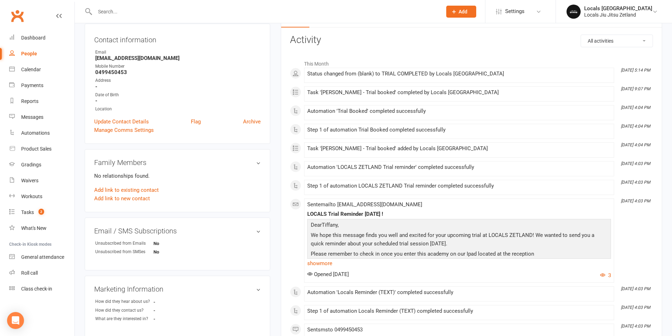
scroll to position [0, 0]
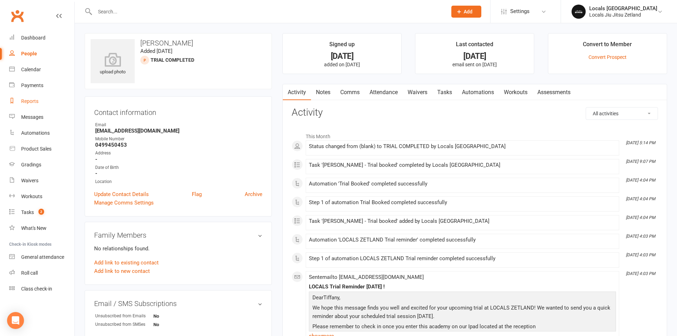
select select "100"
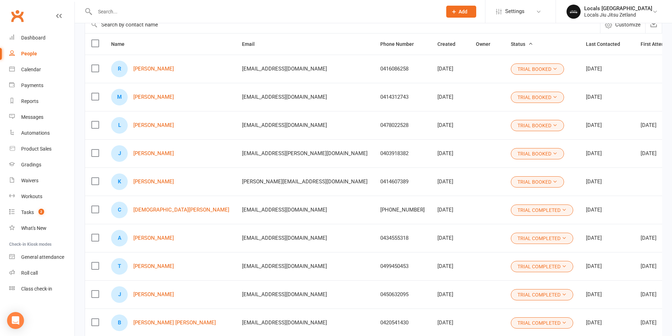
scroll to position [71, 0]
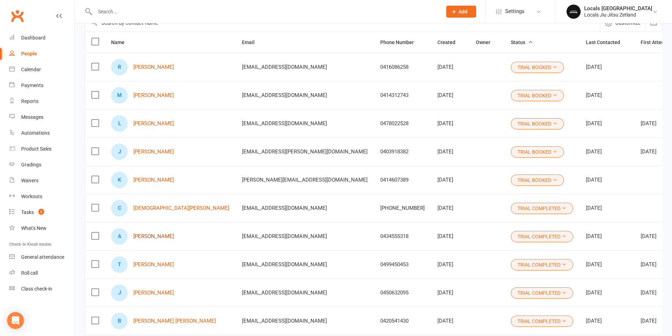
click at [152, 238] on link "[PERSON_NAME]" at bounding box center [153, 237] width 41 height 6
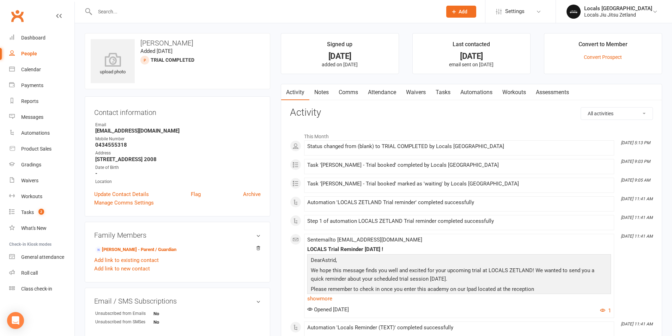
select select "100"
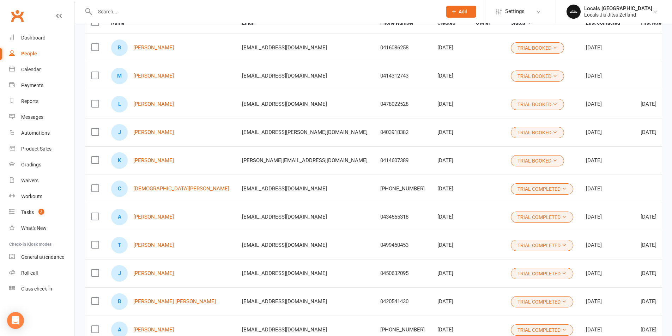
scroll to position [106, 0]
